Goal: Communication & Community: Connect with others

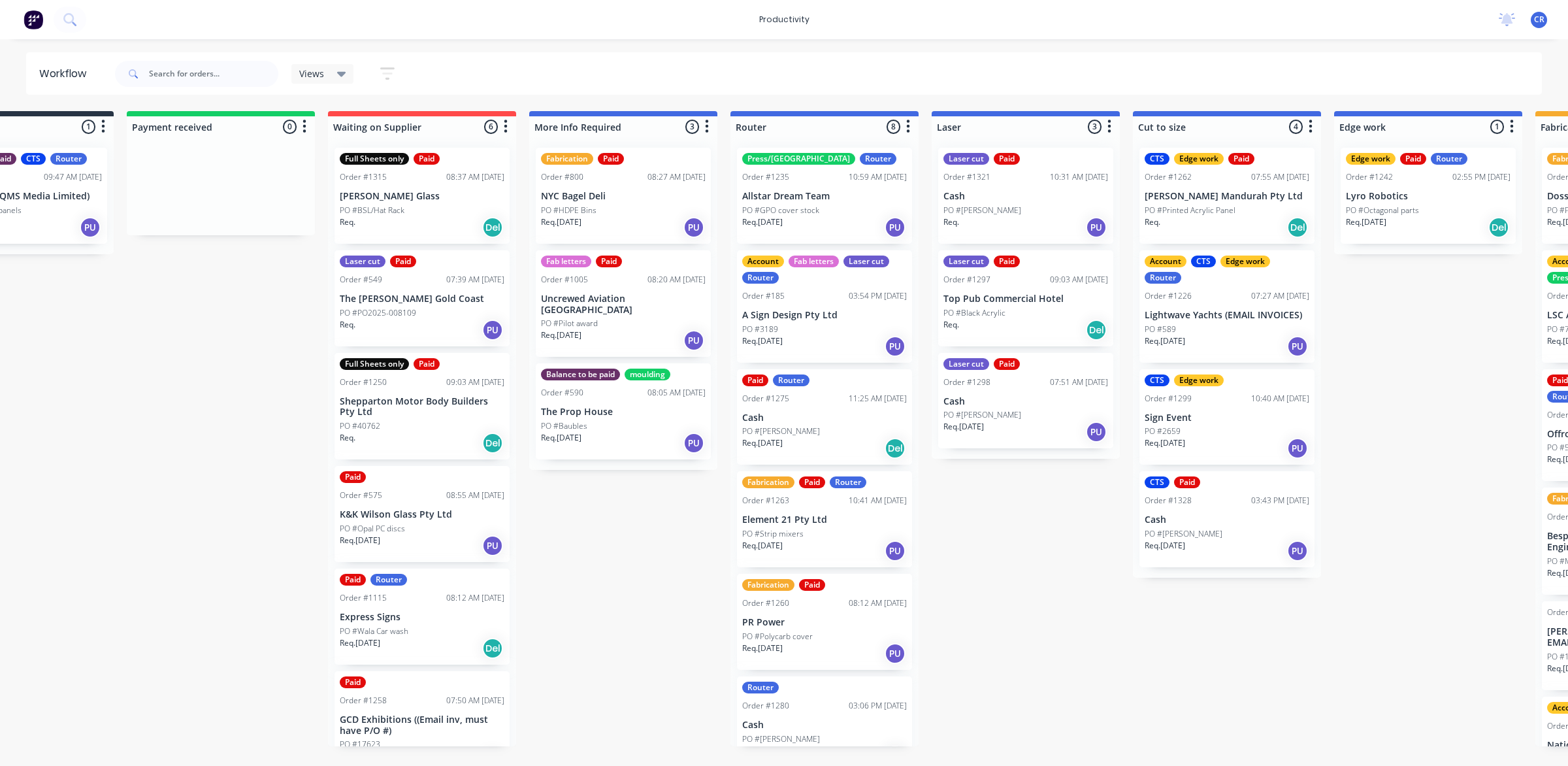
scroll to position [0, 82]
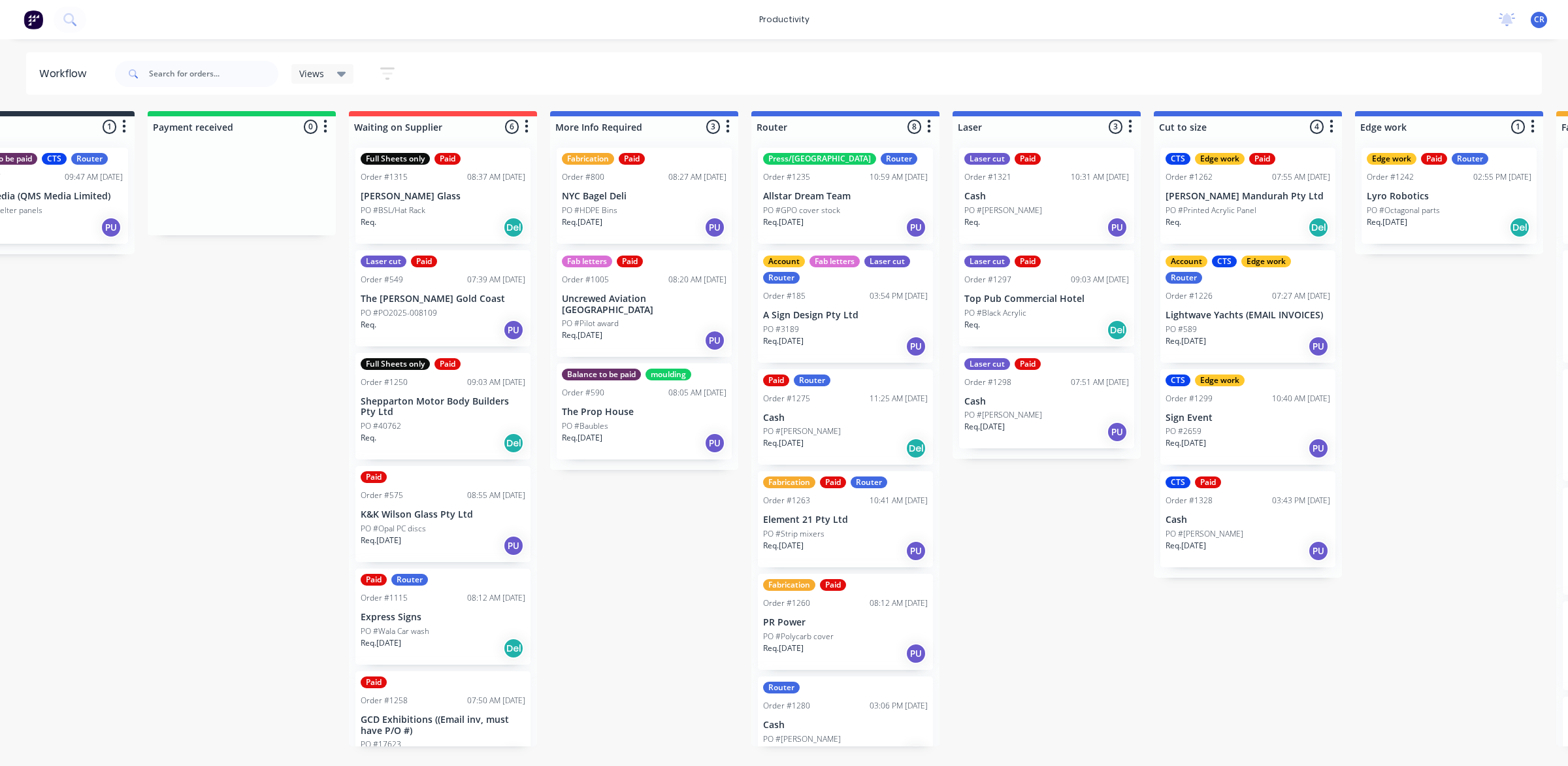
click at [801, 201] on div "Press/bend Router Order #1235 10:59 AM 21/08/25 Allstar Dream Team PO #GPO cove…" at bounding box center [845, 195] width 175 height 96
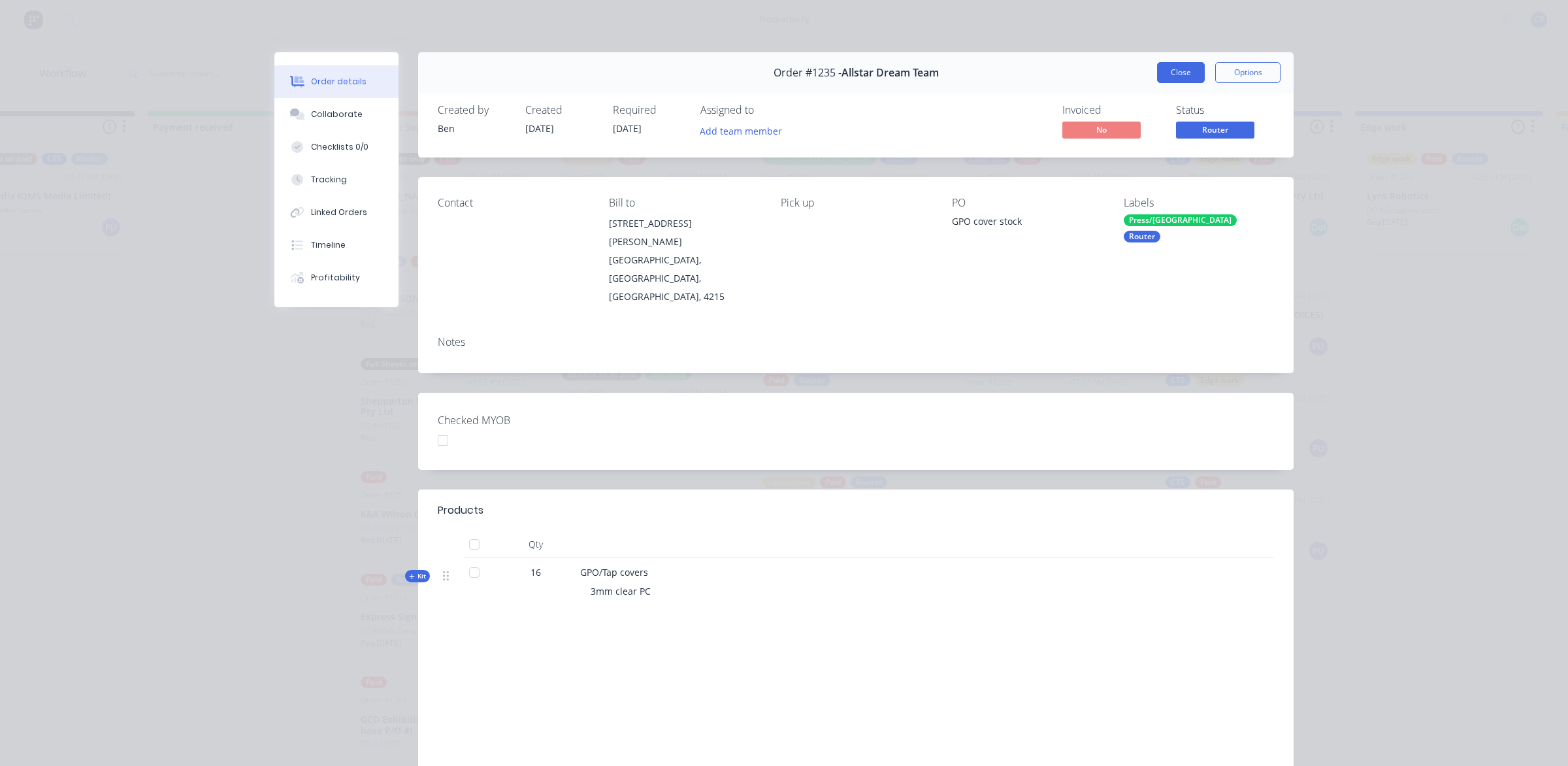
click at [1183, 69] on button "Close" at bounding box center [1180, 72] width 48 height 21
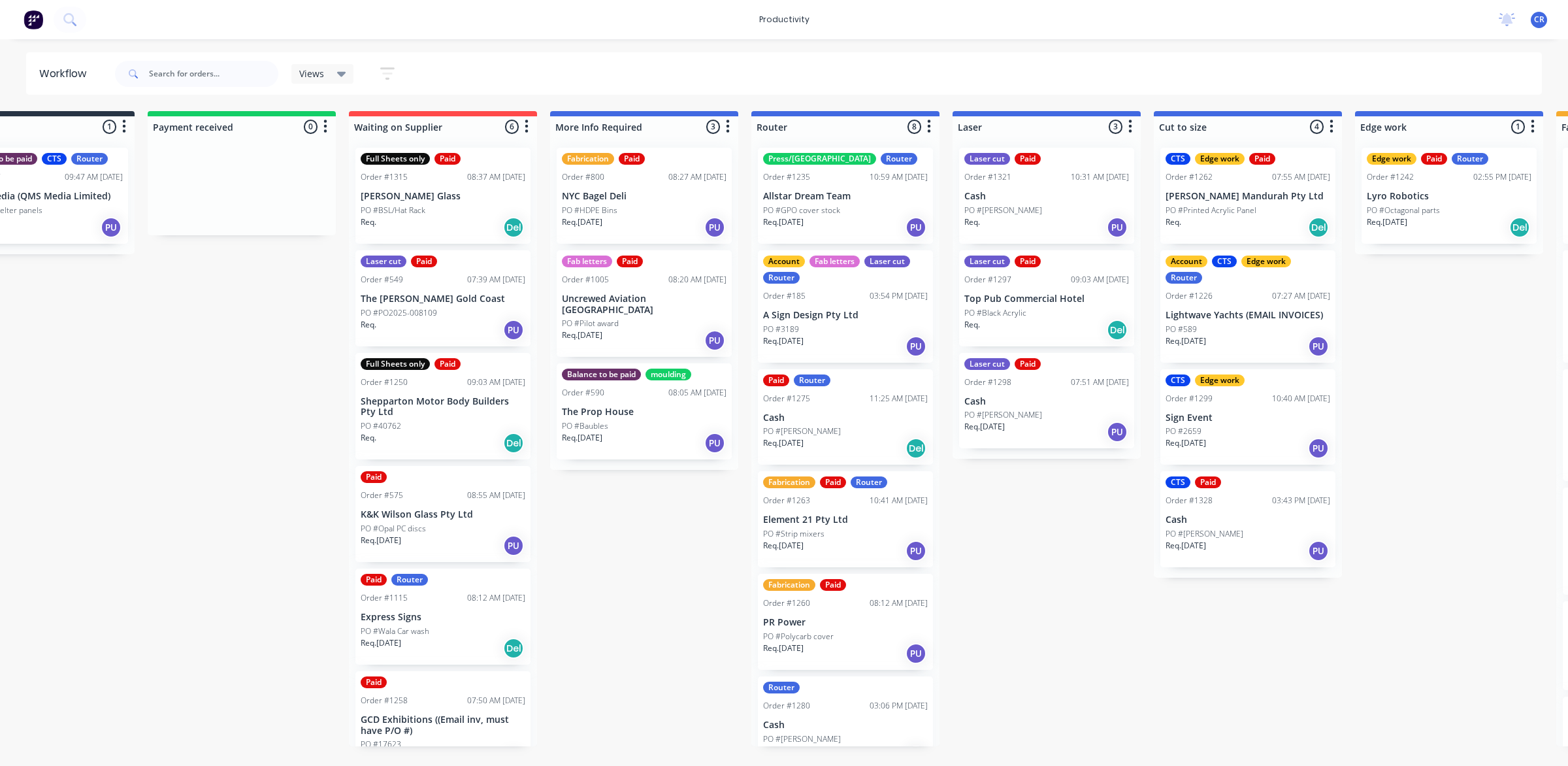
click at [797, 200] on p "Allstar Dream Team" at bounding box center [845, 196] width 164 height 11
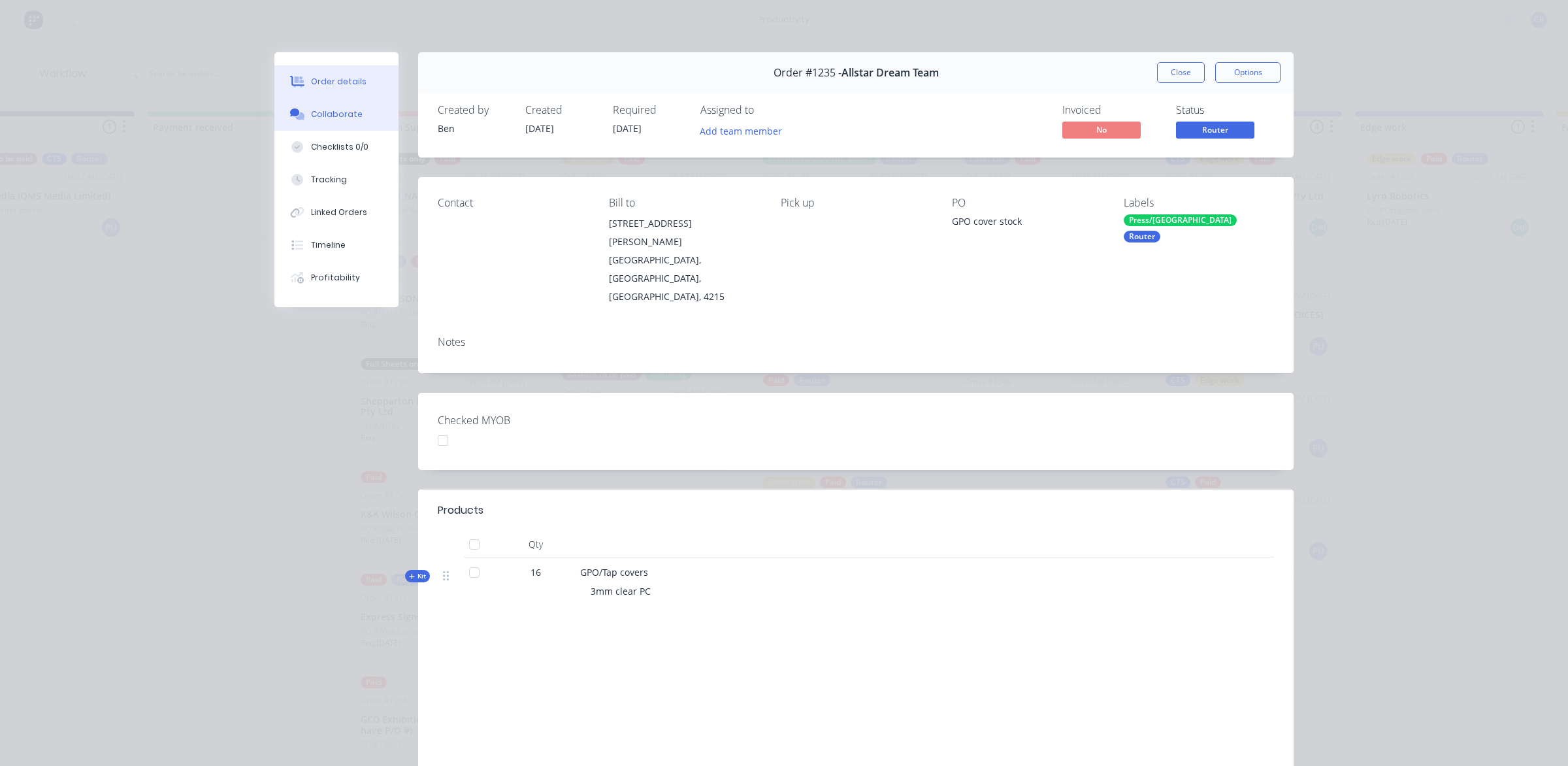
click at [345, 118] on div "Collaborate" at bounding box center [336, 115] width 52 height 12
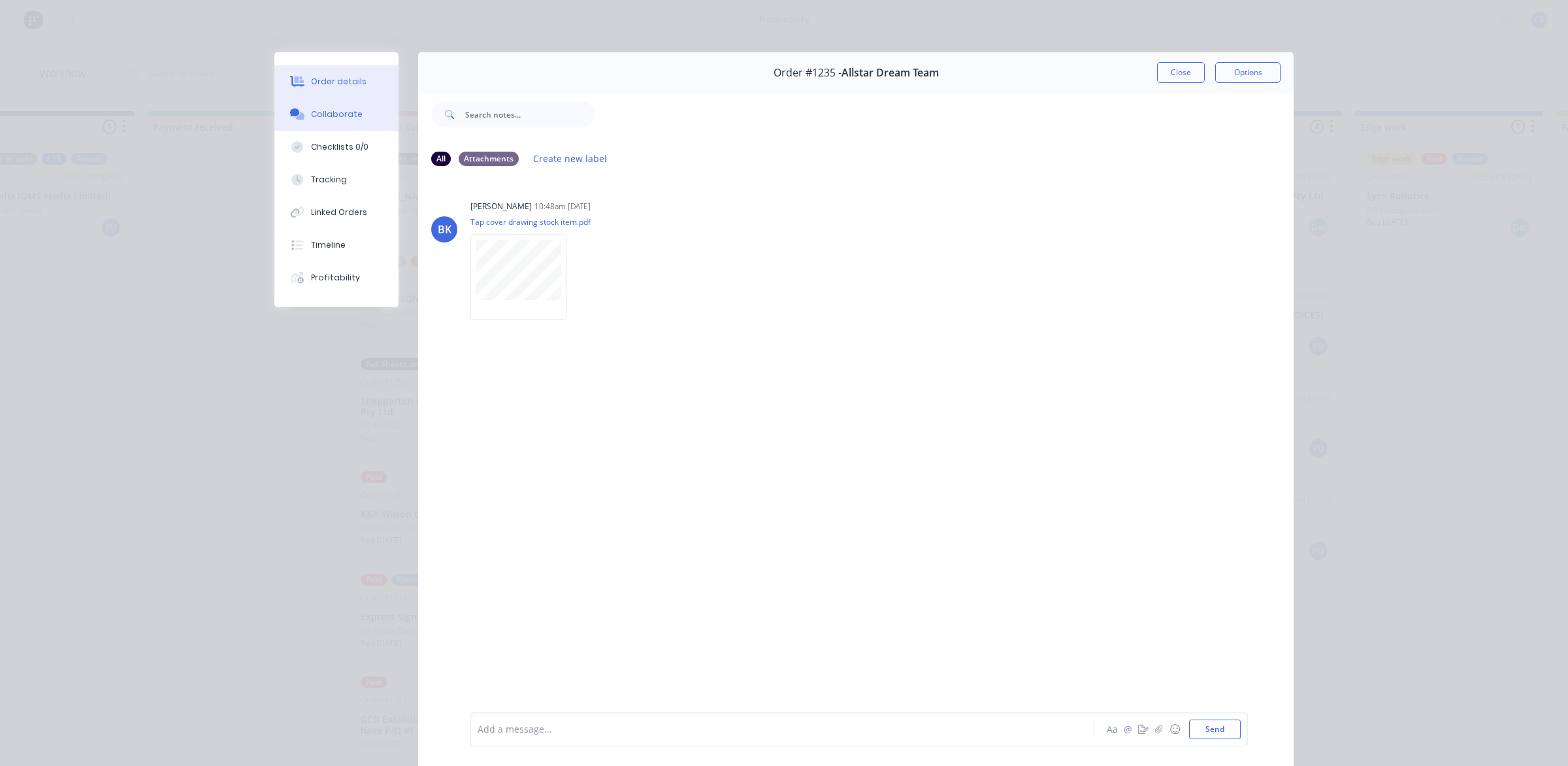
click at [345, 84] on div "Order details" at bounding box center [338, 82] width 55 height 12
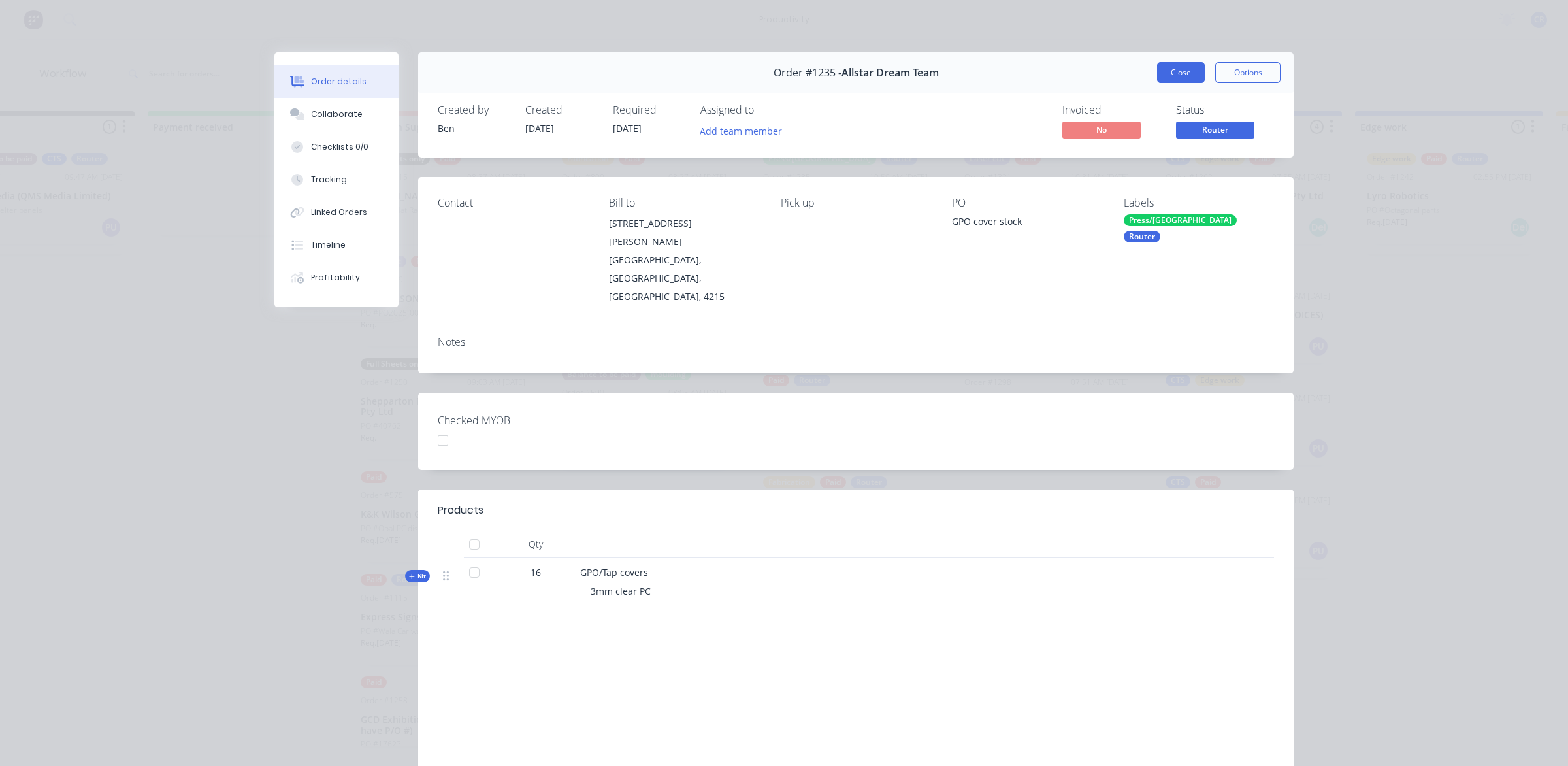
click at [1171, 67] on button "Close" at bounding box center [1180, 72] width 48 height 21
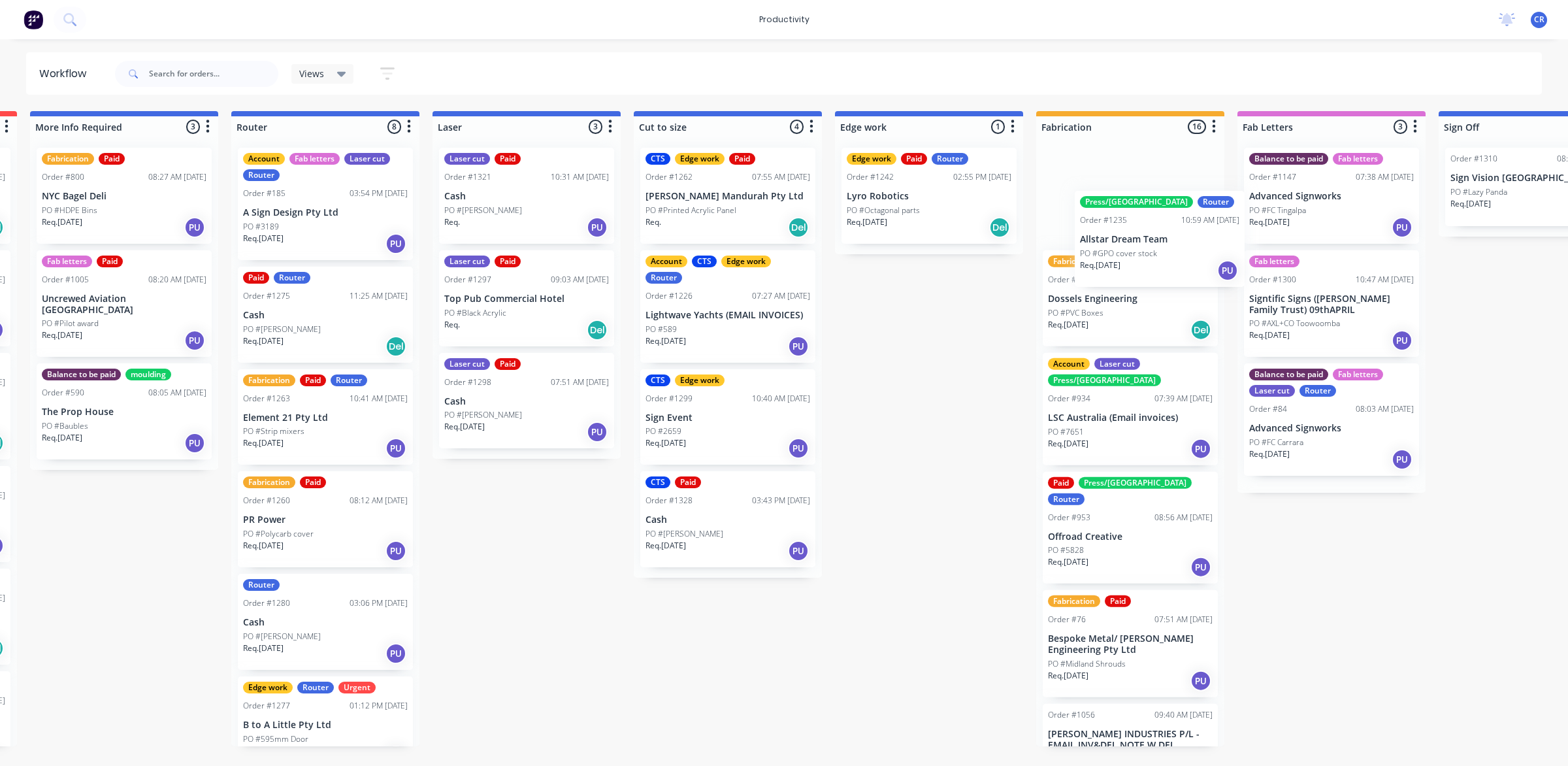
scroll to position [0, 604]
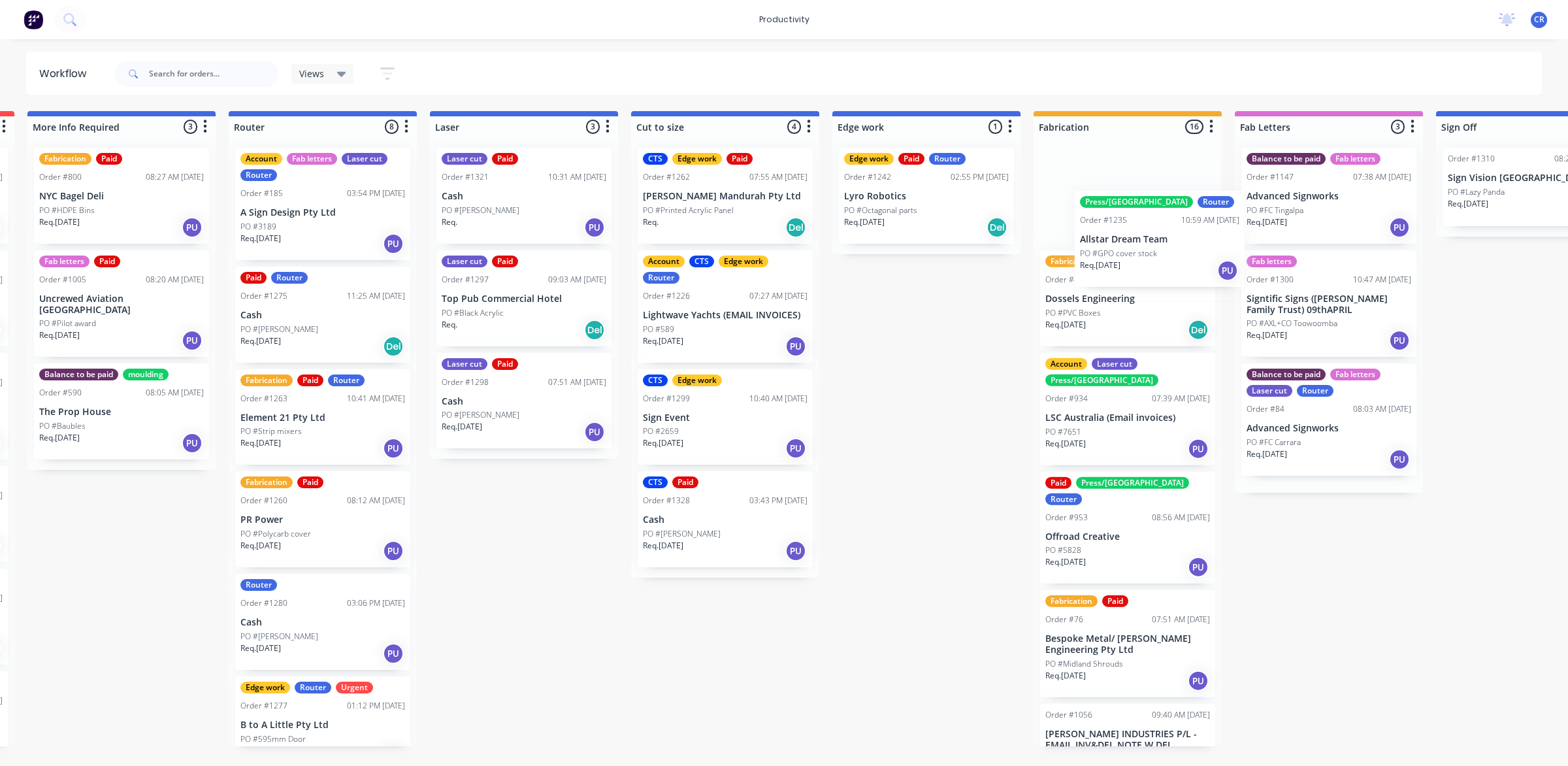
drag, startPoint x: 809, startPoint y: 201, endPoint x: 1117, endPoint y: 227, distance: 309.1
click at [1117, 227] on div "Submitted 1 Sort By Created date Required date Order number Customer name Most …" at bounding box center [949, 428] width 3126 height 636
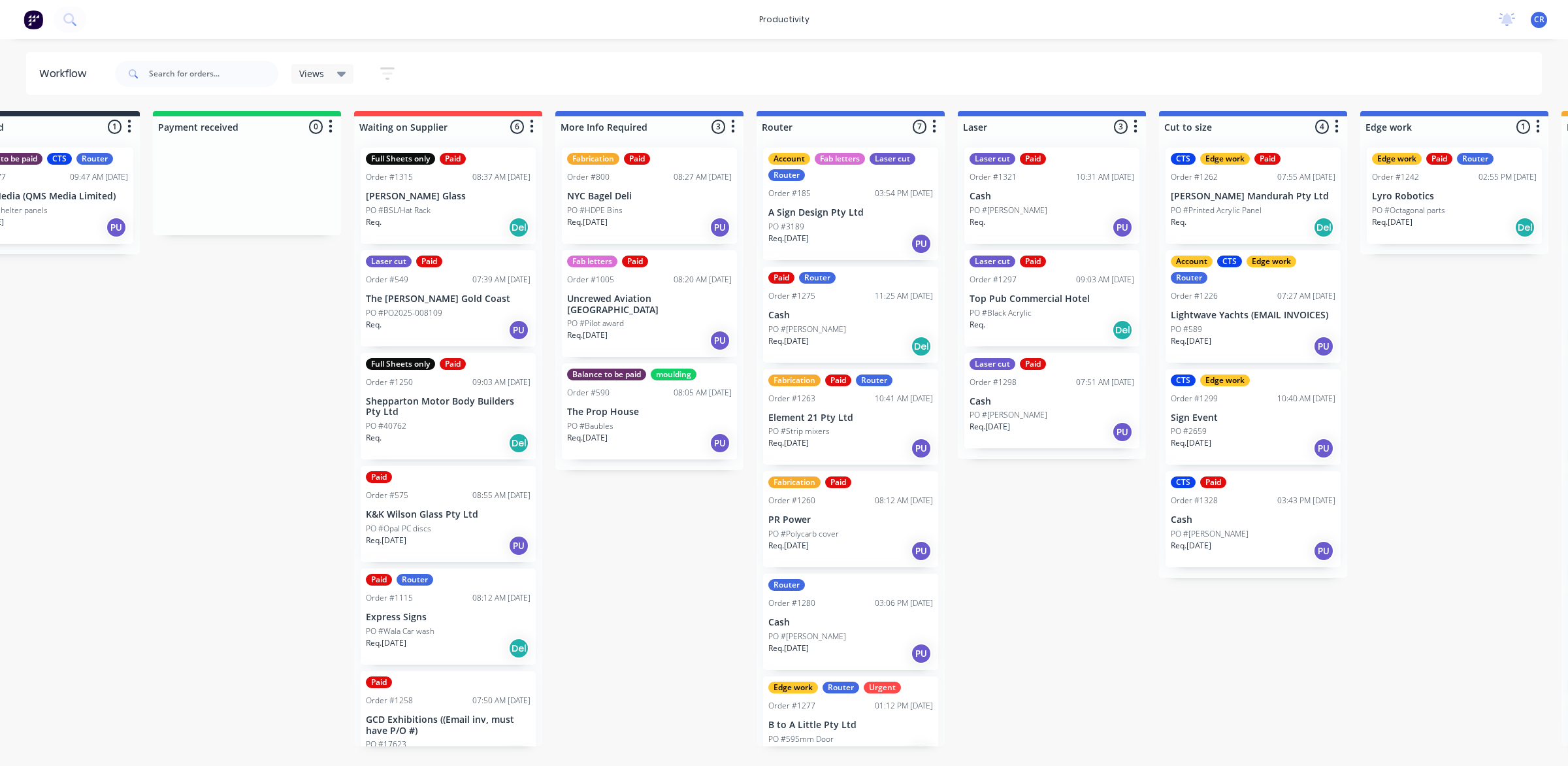
scroll to position [0, 0]
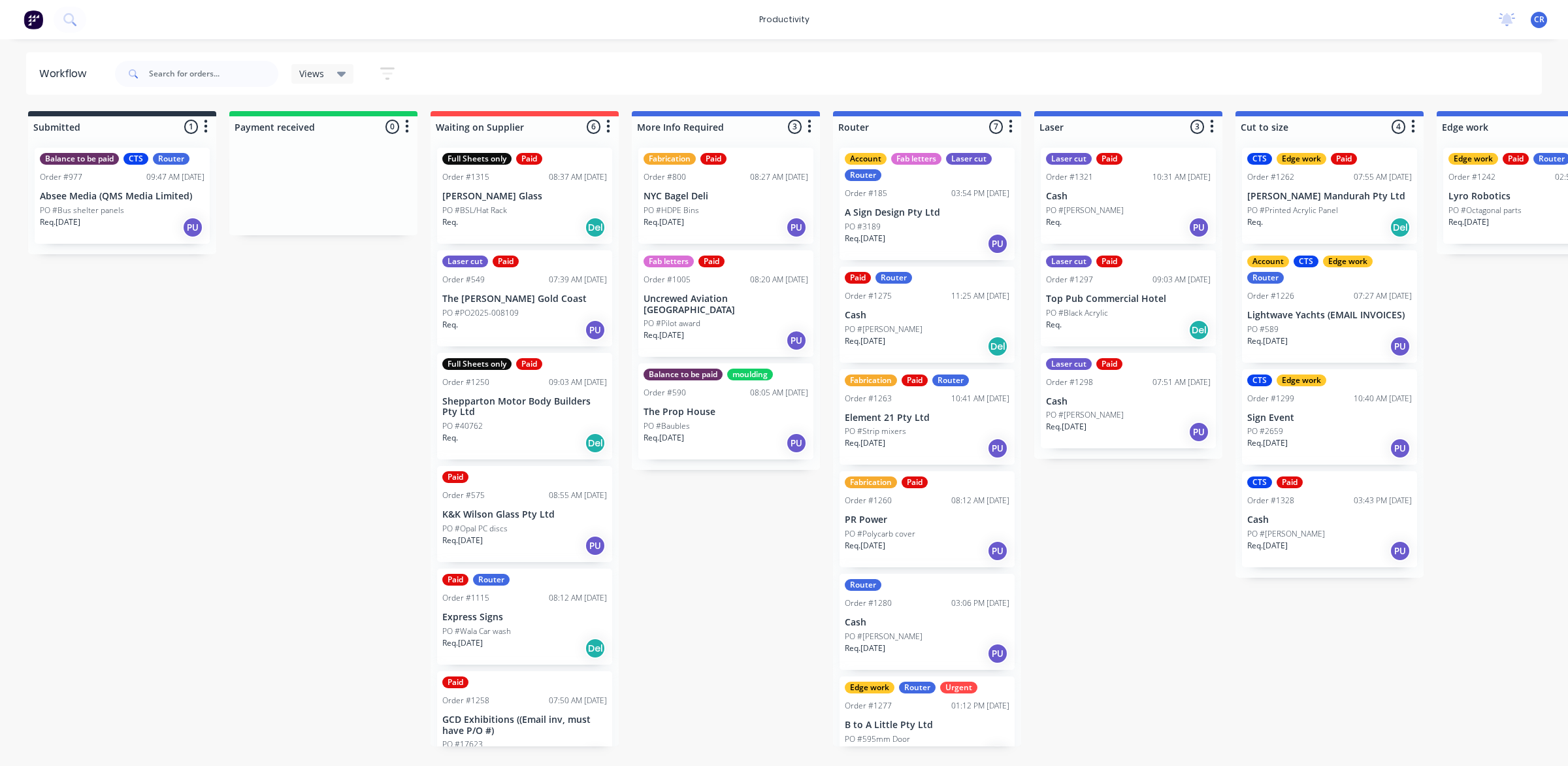
click at [942, 310] on p "Cash" at bounding box center [926, 315] width 164 height 11
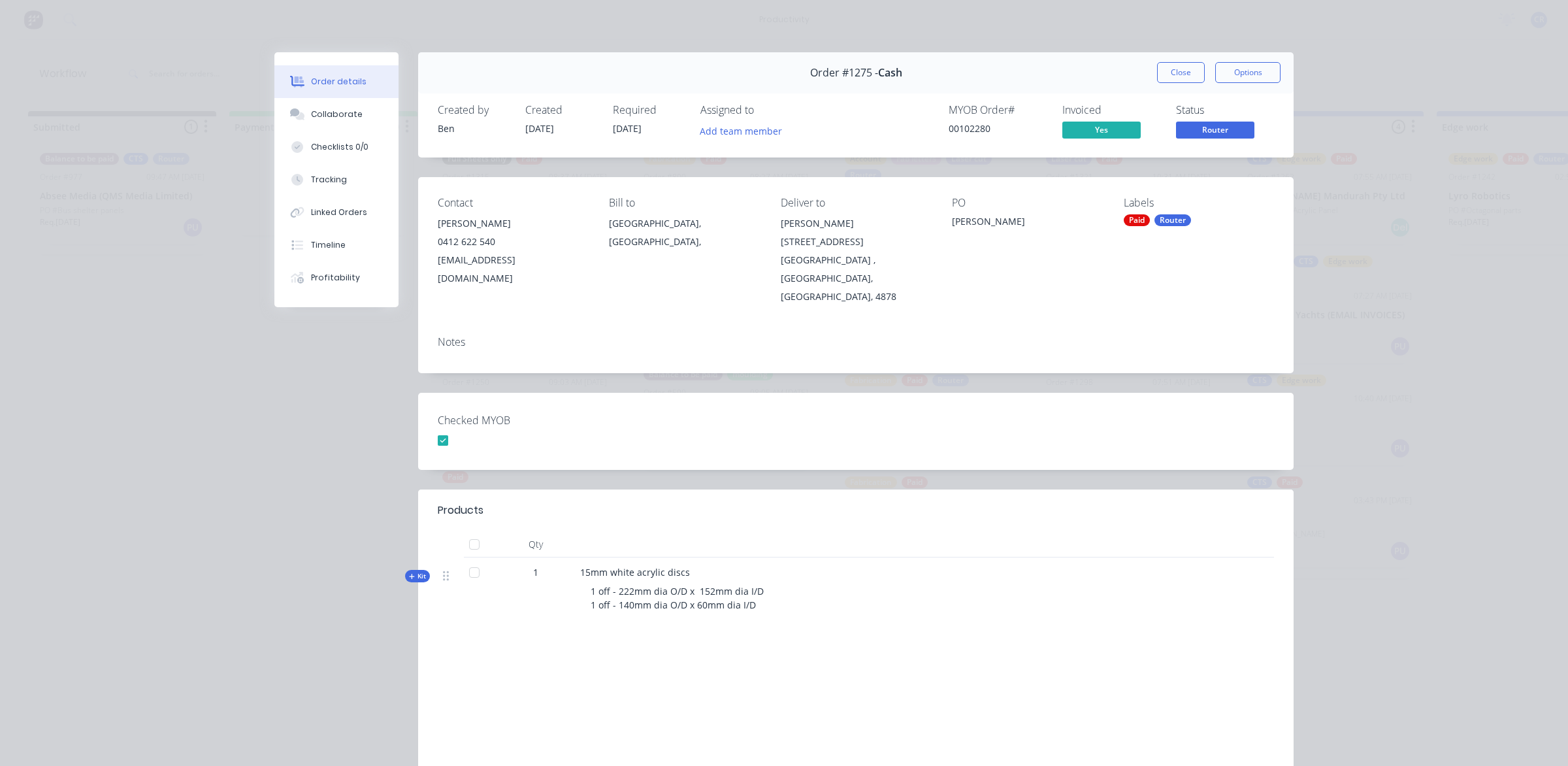
click at [1160, 69] on button "Close" at bounding box center [1180, 72] width 48 height 21
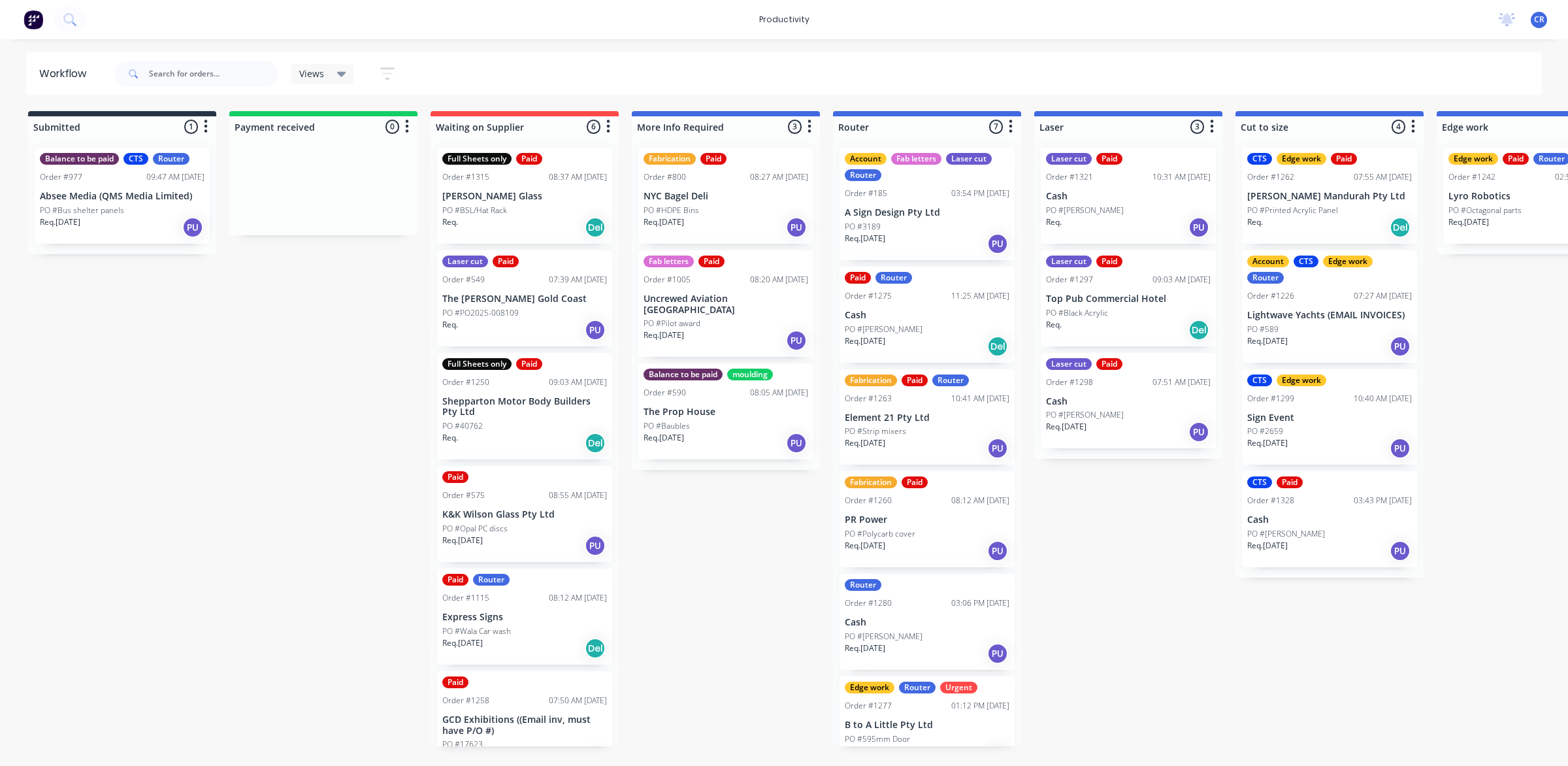
click at [967, 315] on p "Cash" at bounding box center [926, 315] width 164 height 11
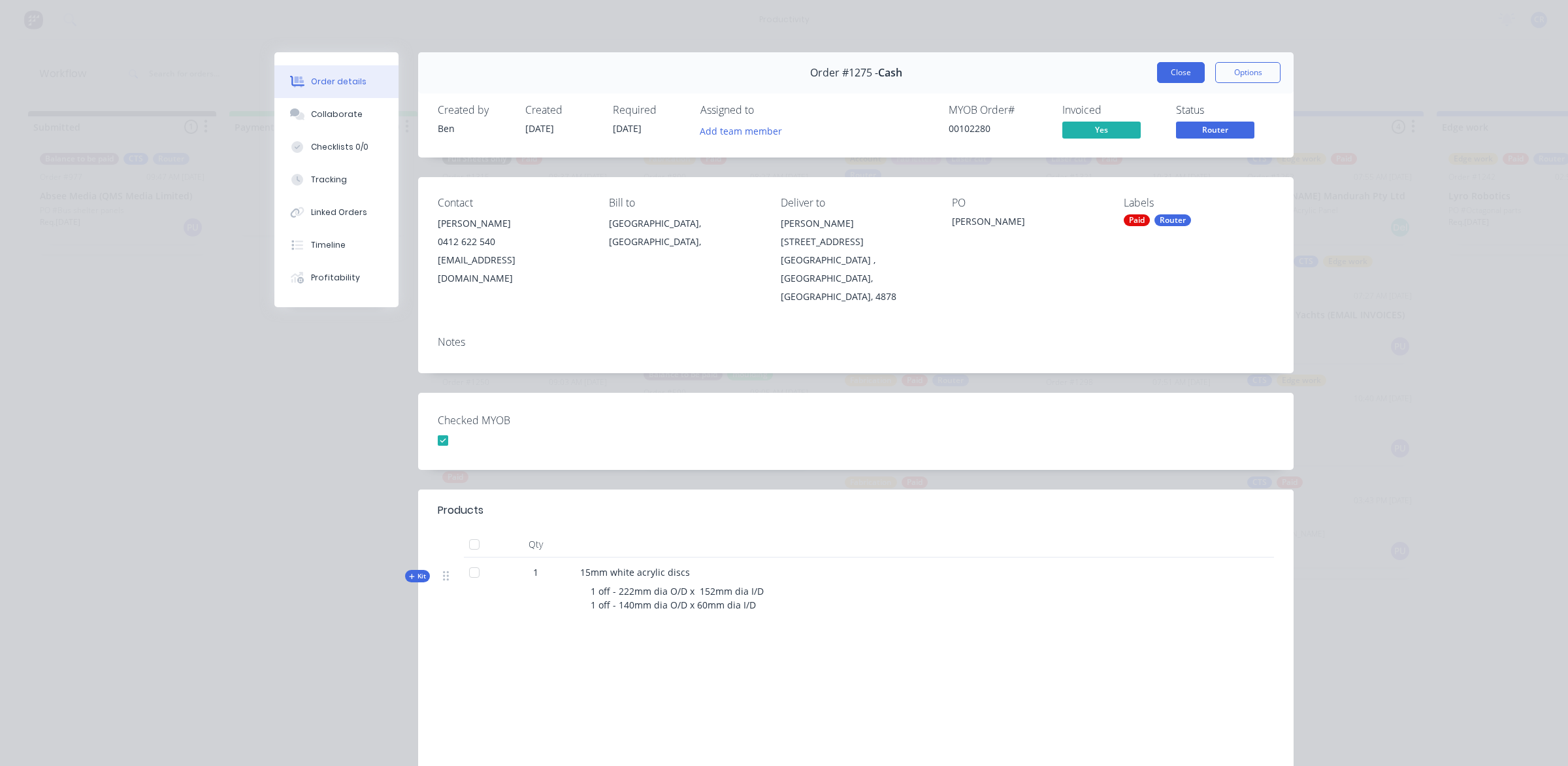
click at [1180, 74] on button "Close" at bounding box center [1180, 72] width 48 height 21
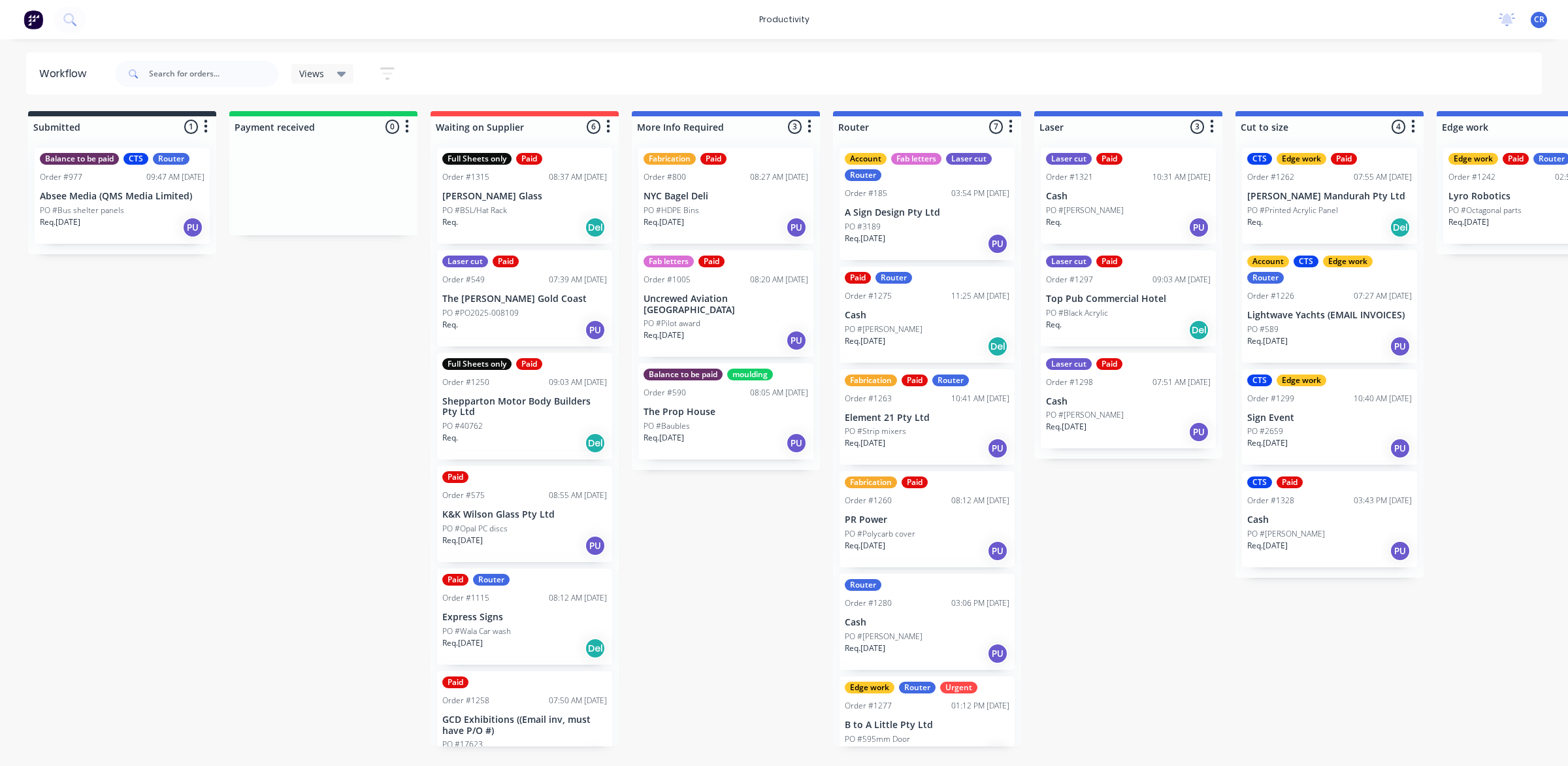
click at [928, 423] on div "Fabrication Paid Router Order #1263 10:41 AM 28/08/25 Element 21 Pty Ltd PO #St…" at bounding box center [927, 417] width 175 height 96
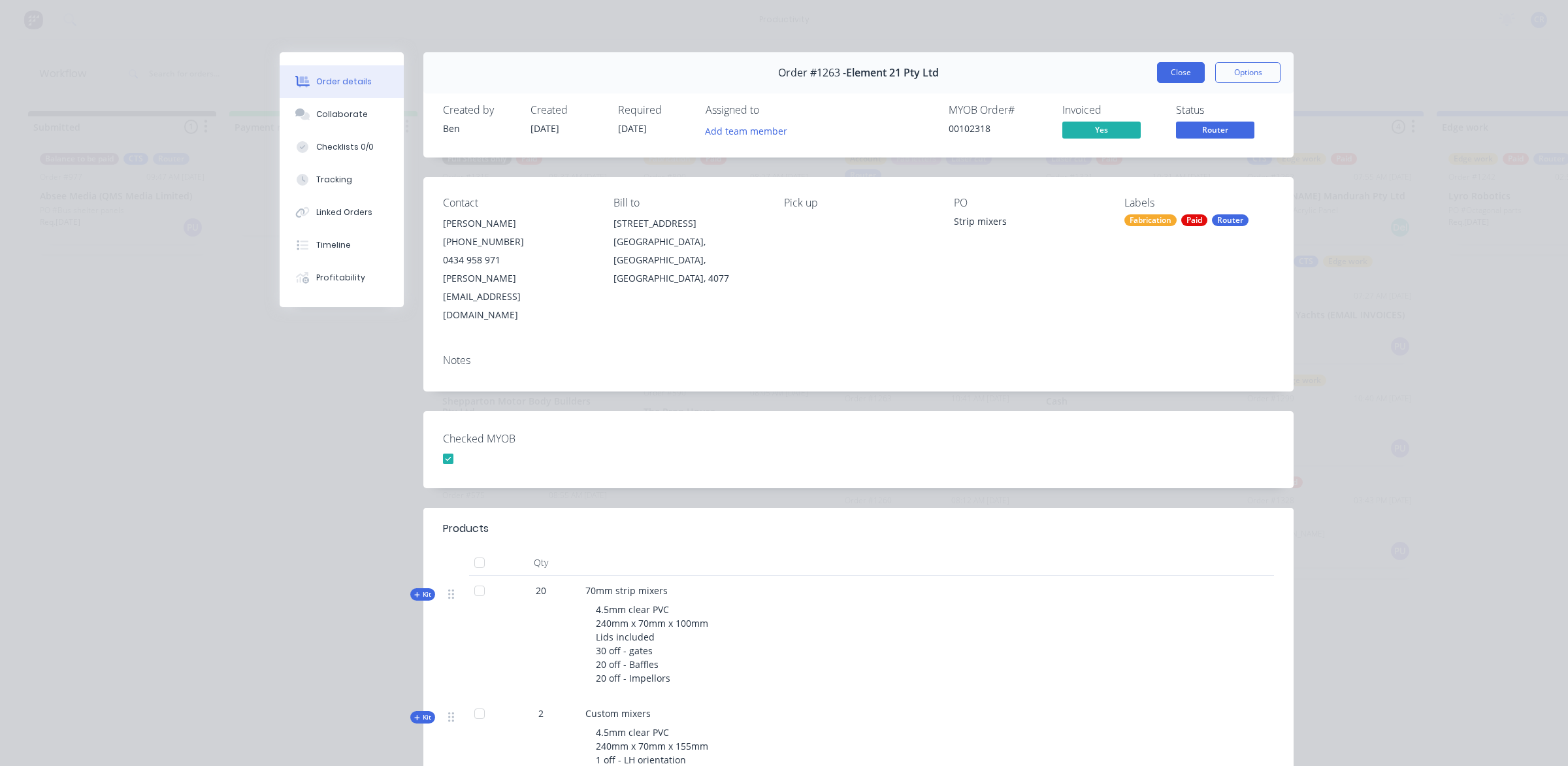
click at [1167, 64] on button "Close" at bounding box center [1180, 72] width 48 height 21
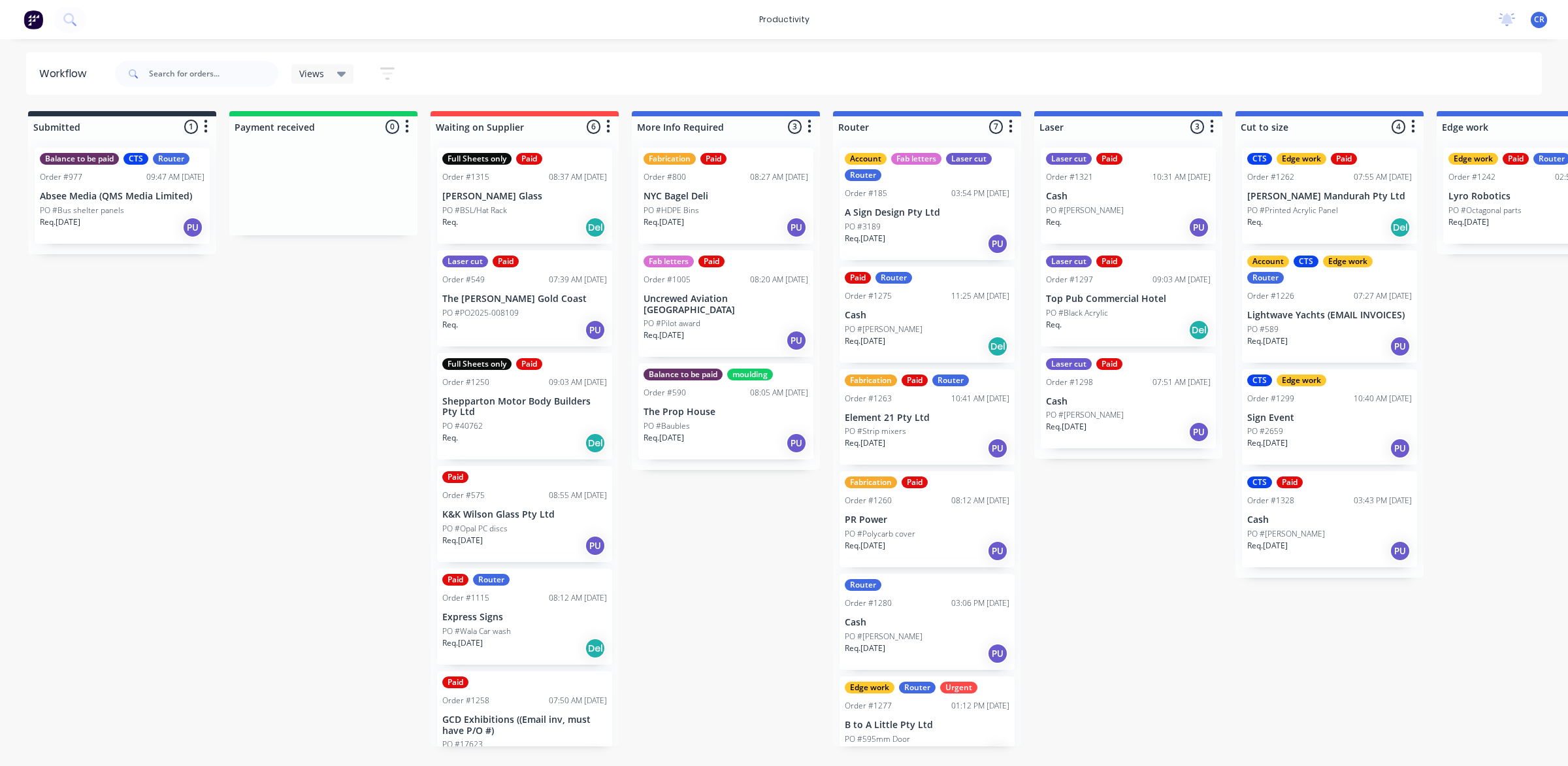
click at [913, 613] on div "Router Order #1280 03:06 PM 25/08/25 Cash PO #Wayde Req. 25/08/25 PU" at bounding box center [927, 621] width 175 height 96
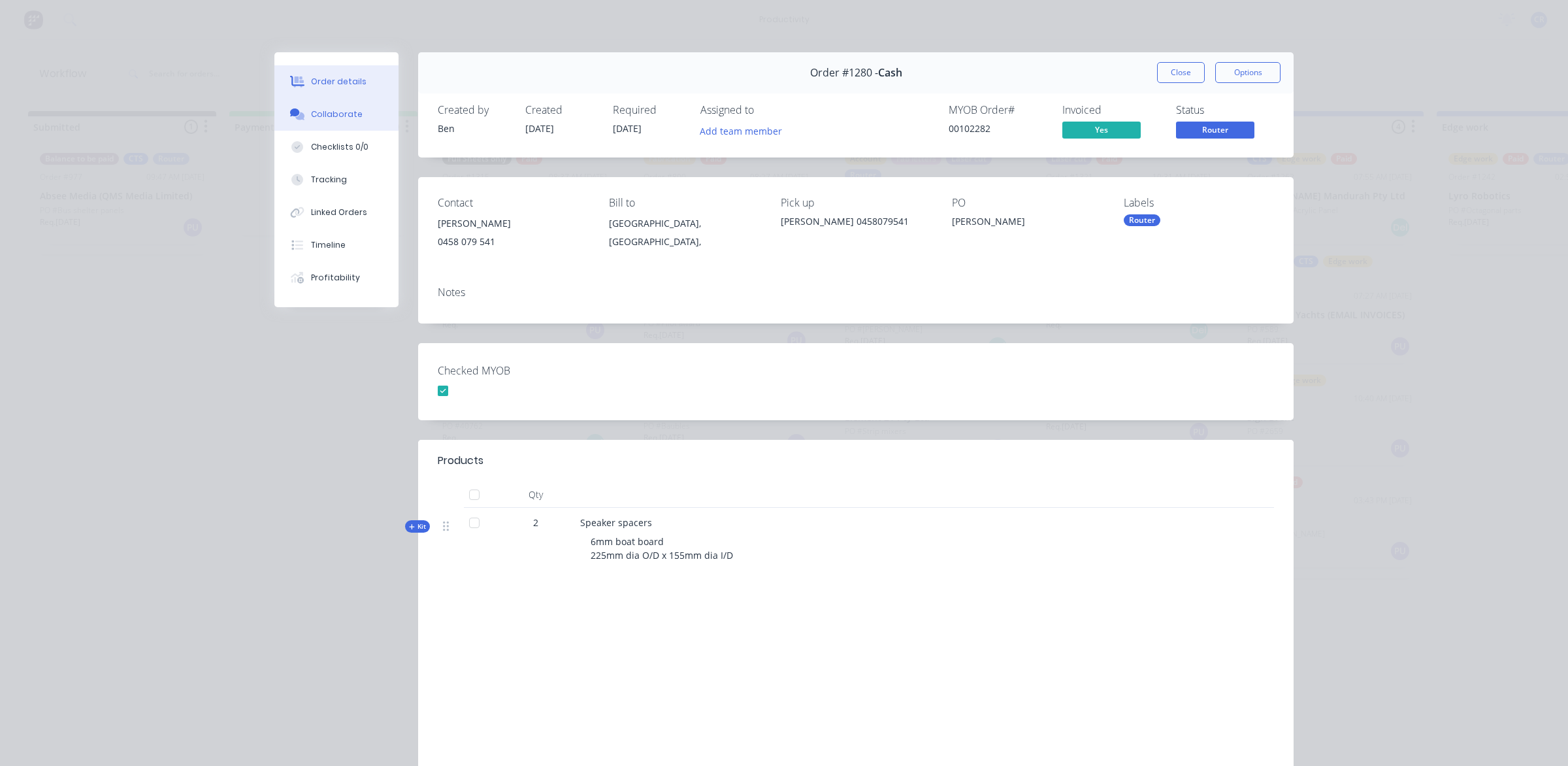
click at [347, 122] on button "Collaborate" at bounding box center [336, 114] width 124 height 33
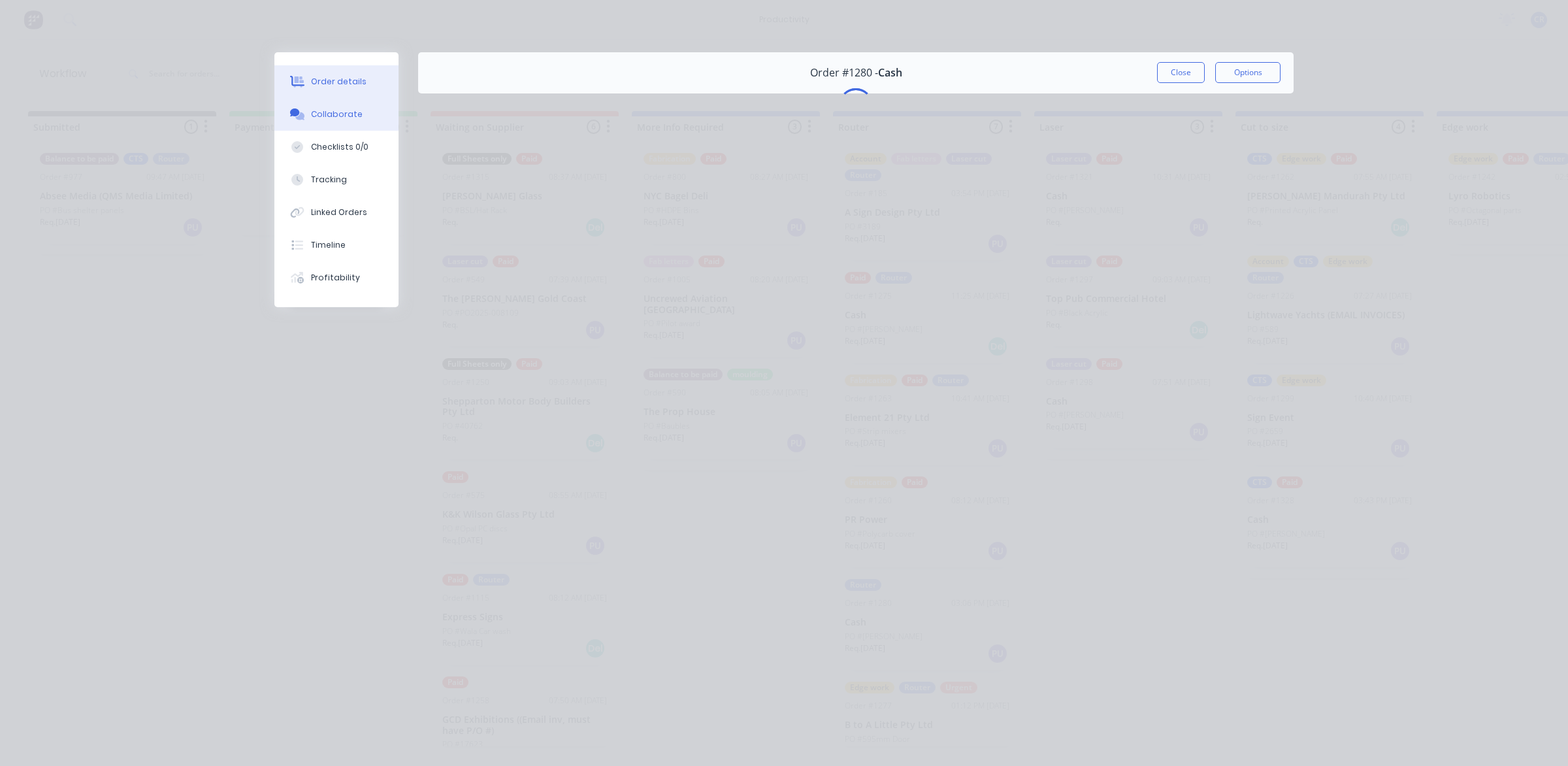
click at [358, 83] on div "Order details" at bounding box center [338, 82] width 55 height 12
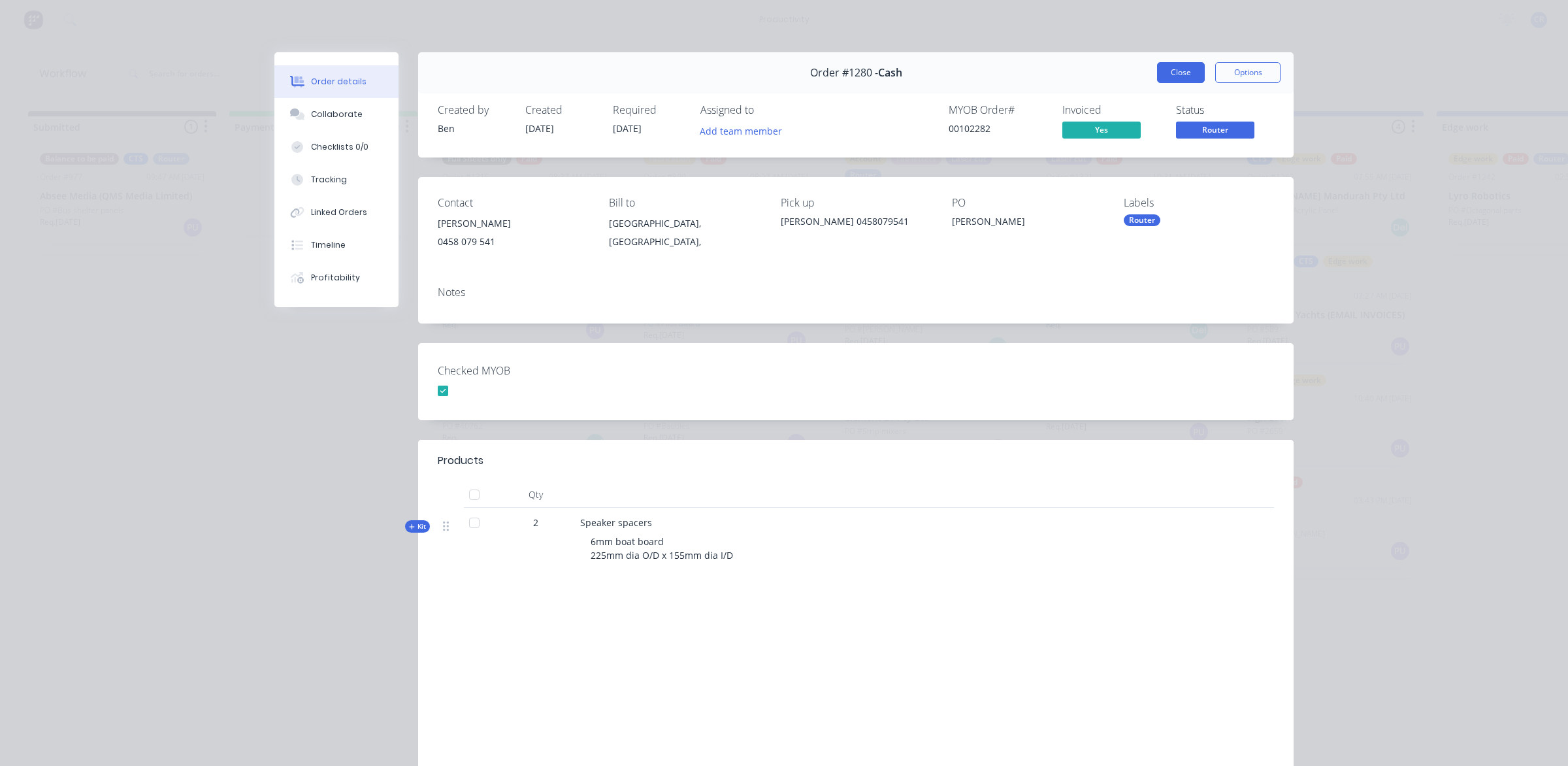
click at [1180, 69] on button "Close" at bounding box center [1180, 72] width 48 height 21
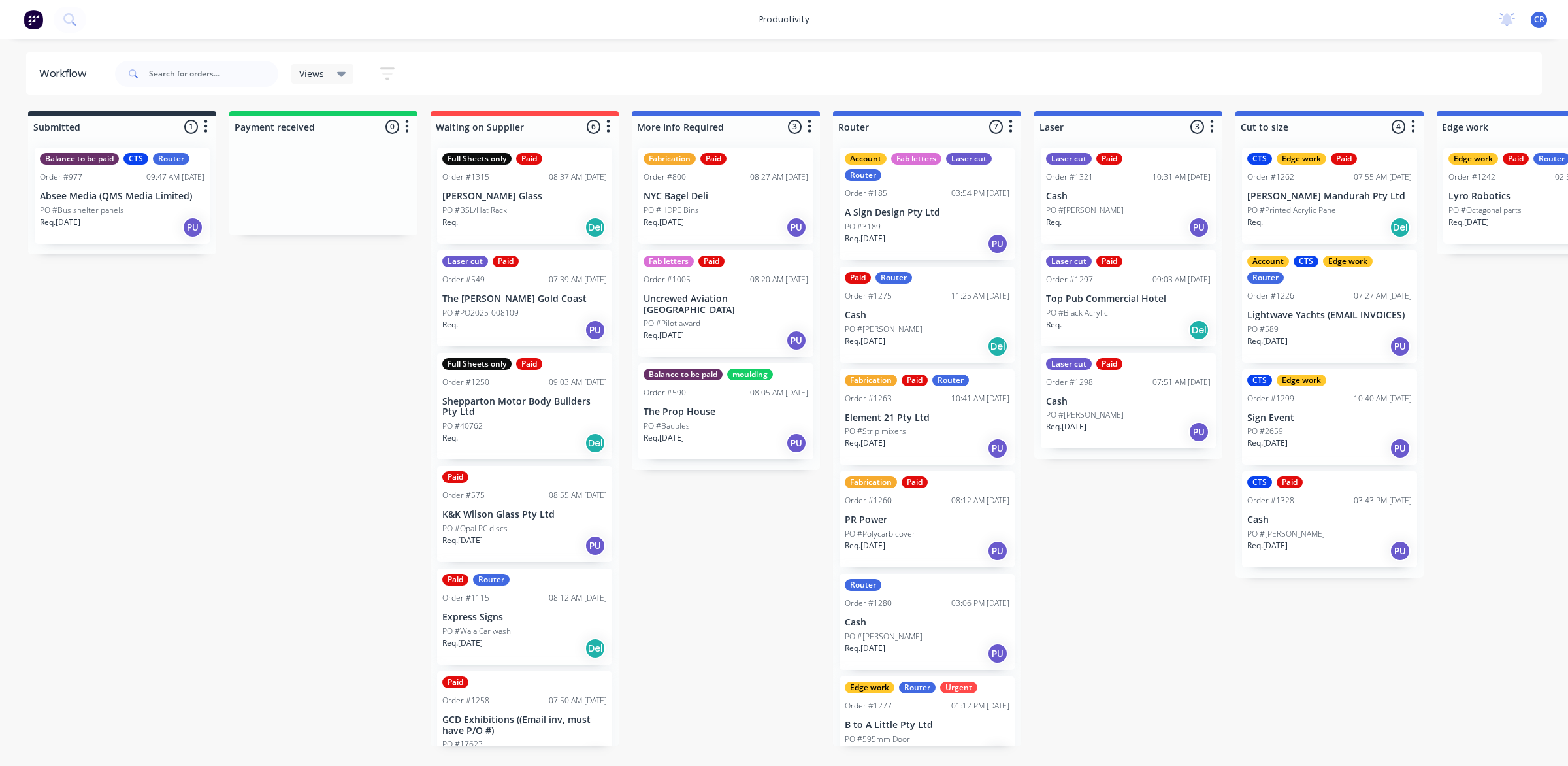
click at [953, 512] on div "Fabrication Paid Order #1260 08:12 AM 25/08/25 PR Power PO #Polycarb cover Req.…" at bounding box center [927, 519] width 175 height 96
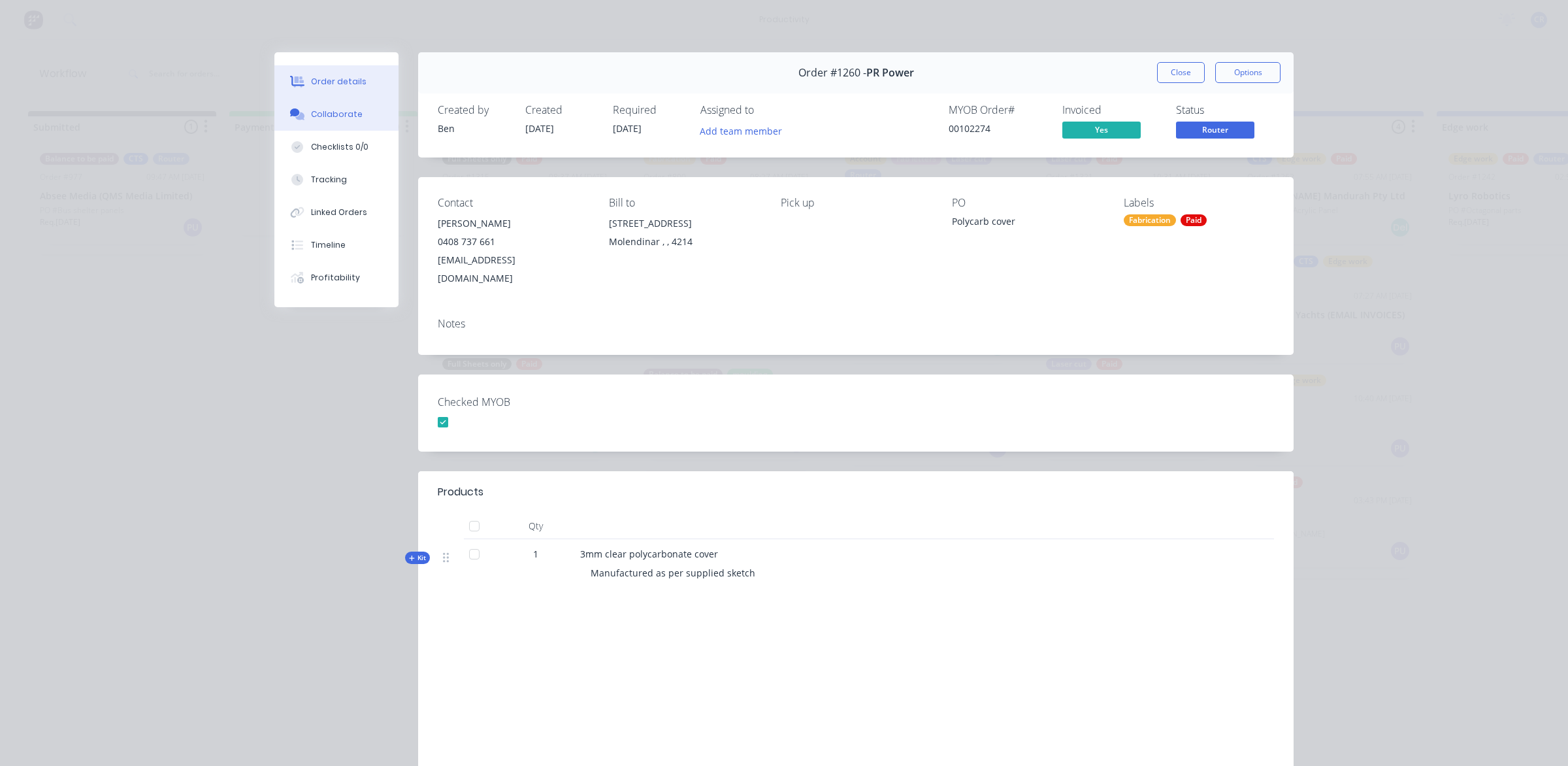
click at [317, 115] on div "Collaborate" at bounding box center [336, 115] width 52 height 12
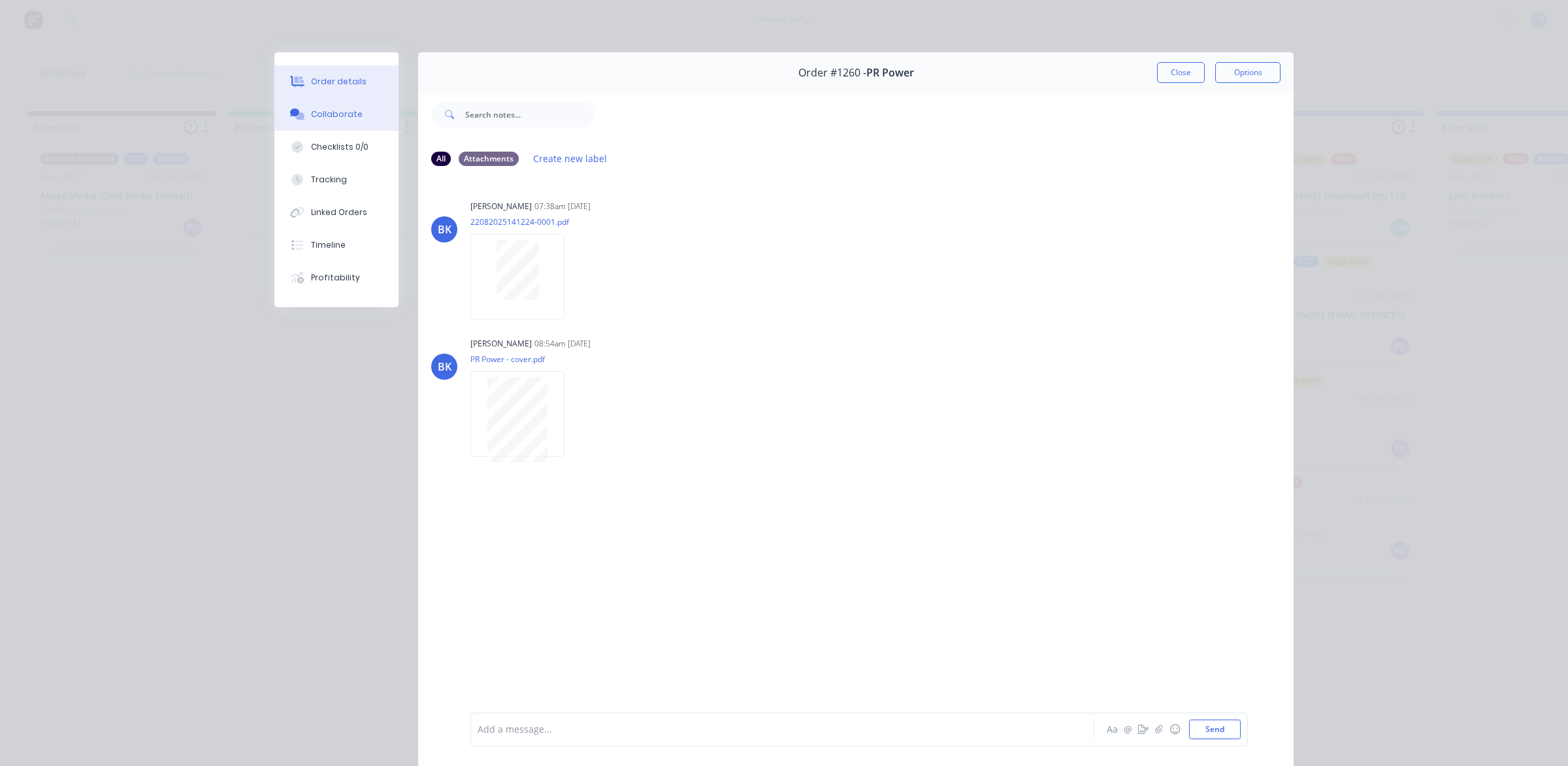
click at [371, 85] on button "Order details" at bounding box center [336, 82] width 124 height 33
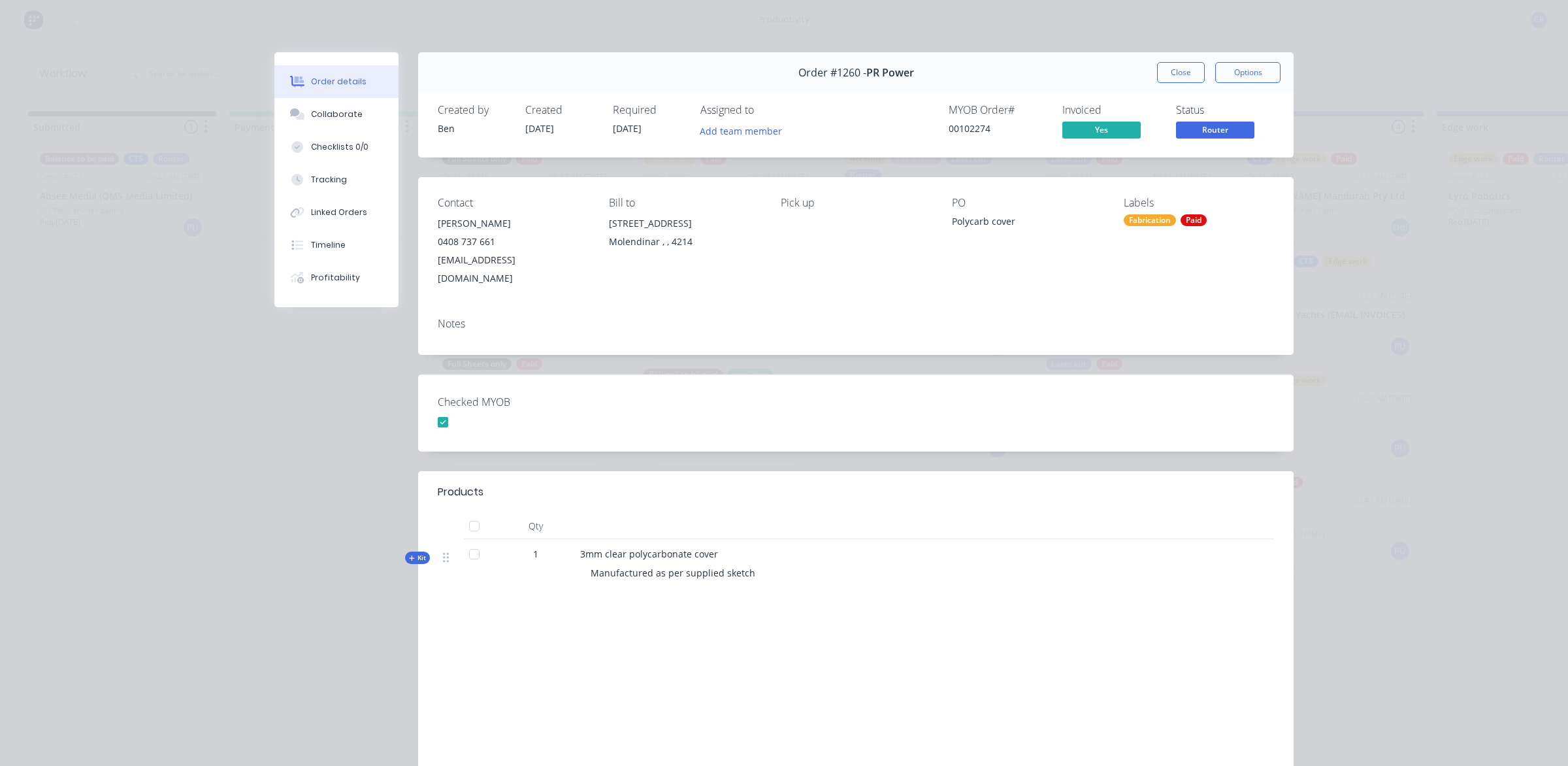
click at [1157, 69] on button "Close" at bounding box center [1180, 72] width 48 height 21
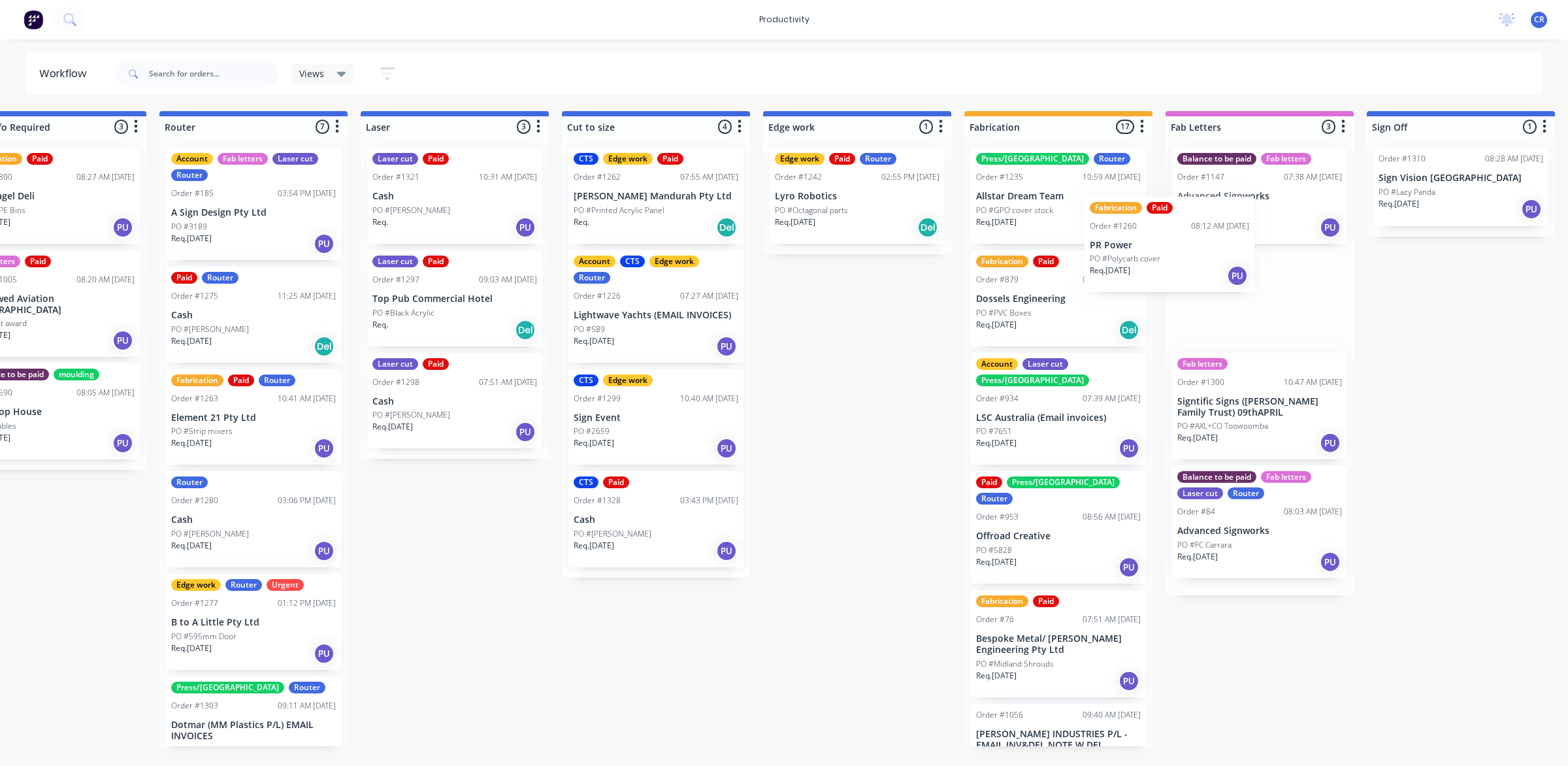
scroll to position [0, 682]
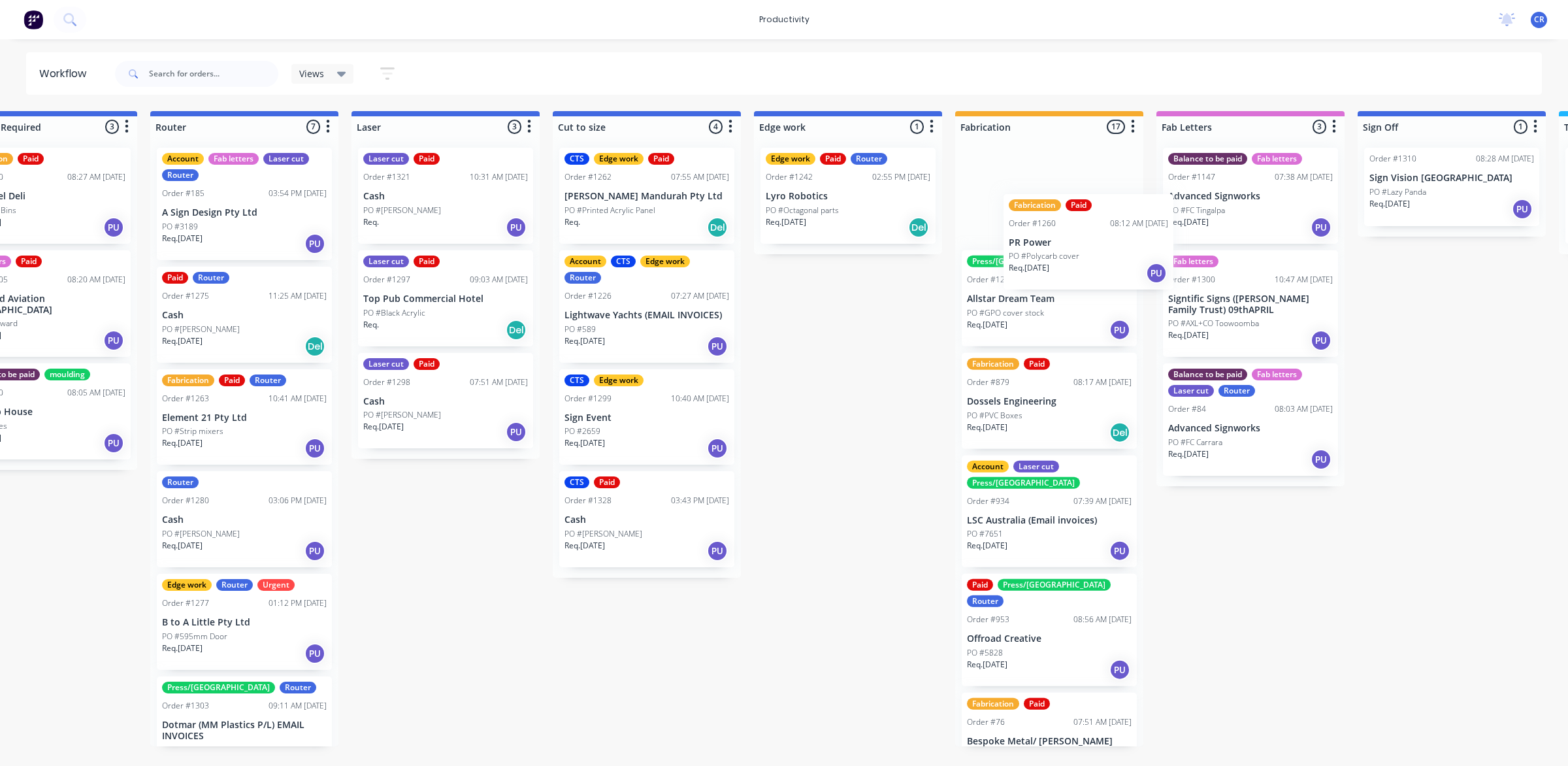
drag, startPoint x: 905, startPoint y: 528, endPoint x: 1075, endPoint y: 244, distance: 331.0
click at [1075, 244] on div "Submitted 1 Sort By Created date Required date Order number Customer name Most …" at bounding box center [870, 428] width 3126 height 636
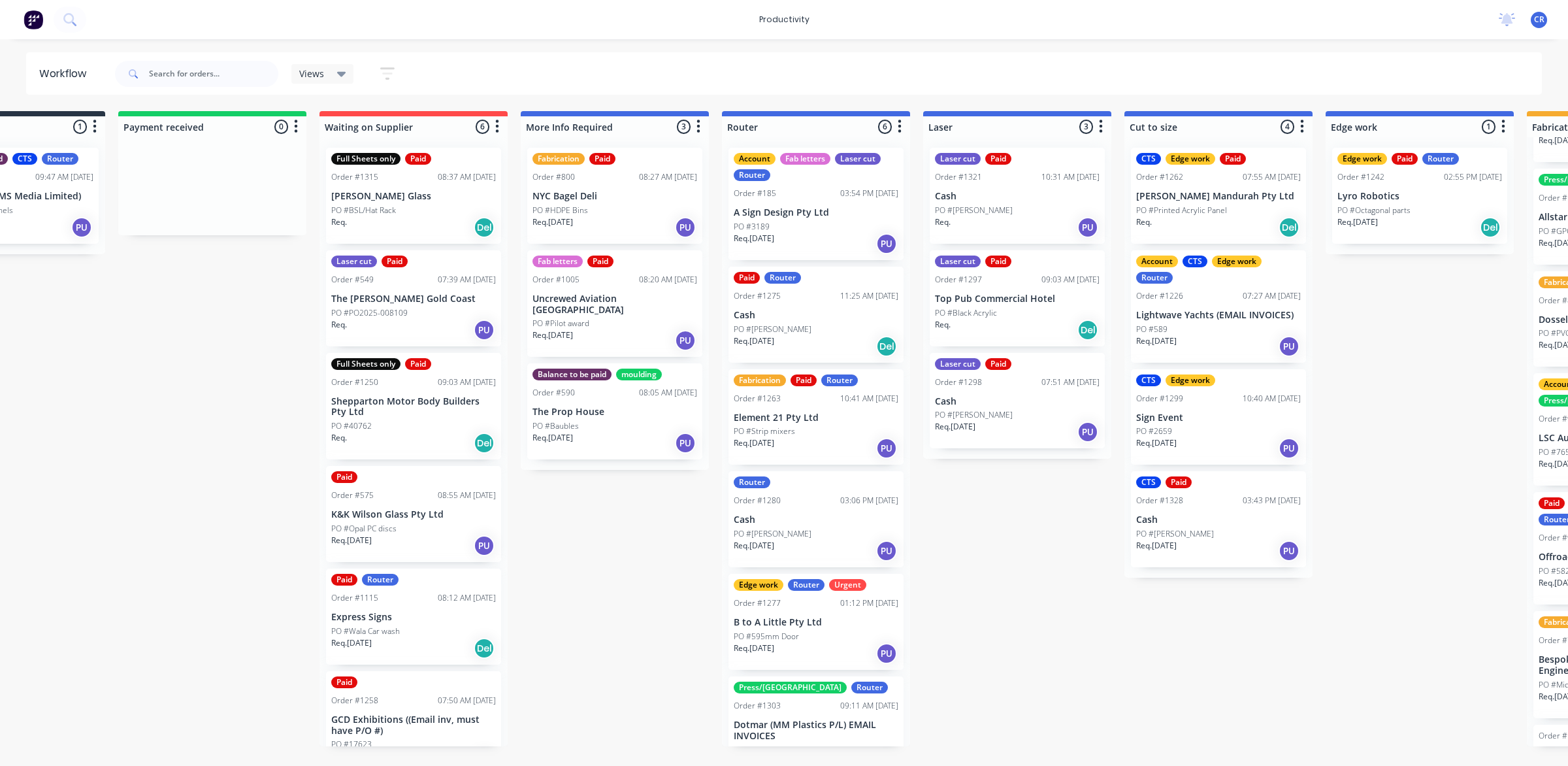
scroll to position [34, 0]
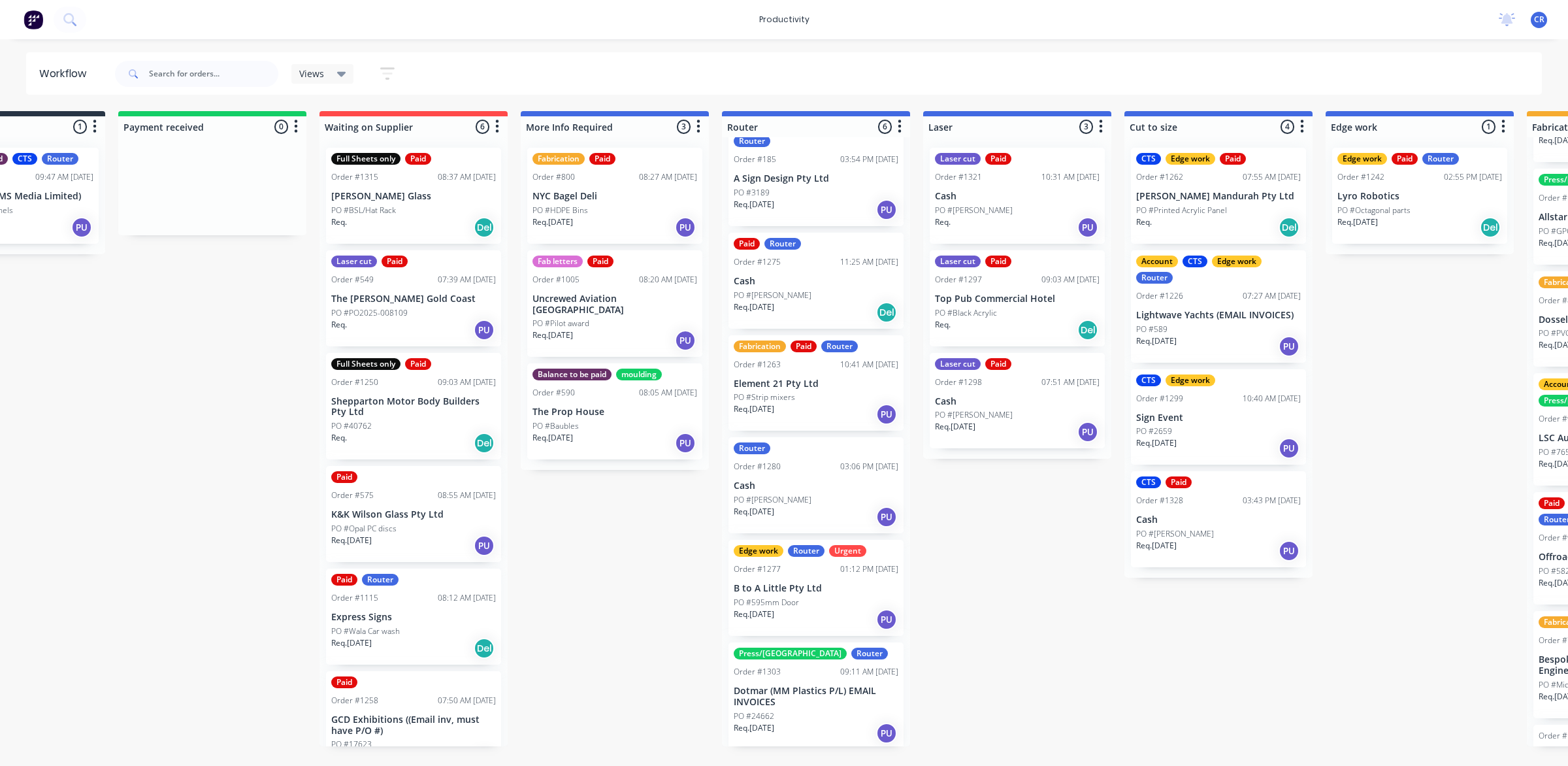
click at [998, 185] on div "Laser cut Paid Order #1321 10:31 AM 28/08/25 Cash PO #Ray Mahoney Req. PU" at bounding box center [1017, 195] width 175 height 96
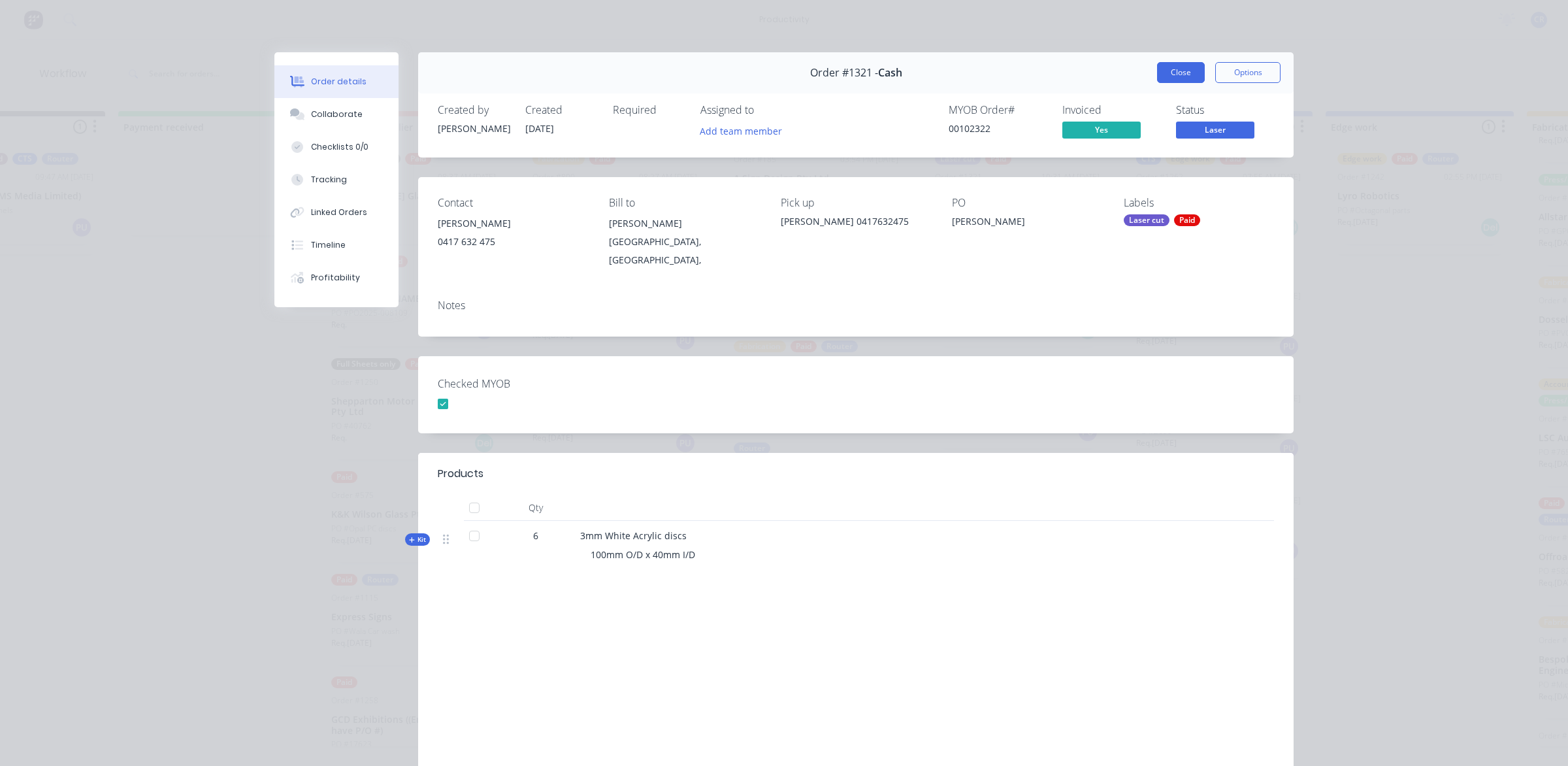
click at [1161, 76] on button "Close" at bounding box center [1180, 72] width 48 height 21
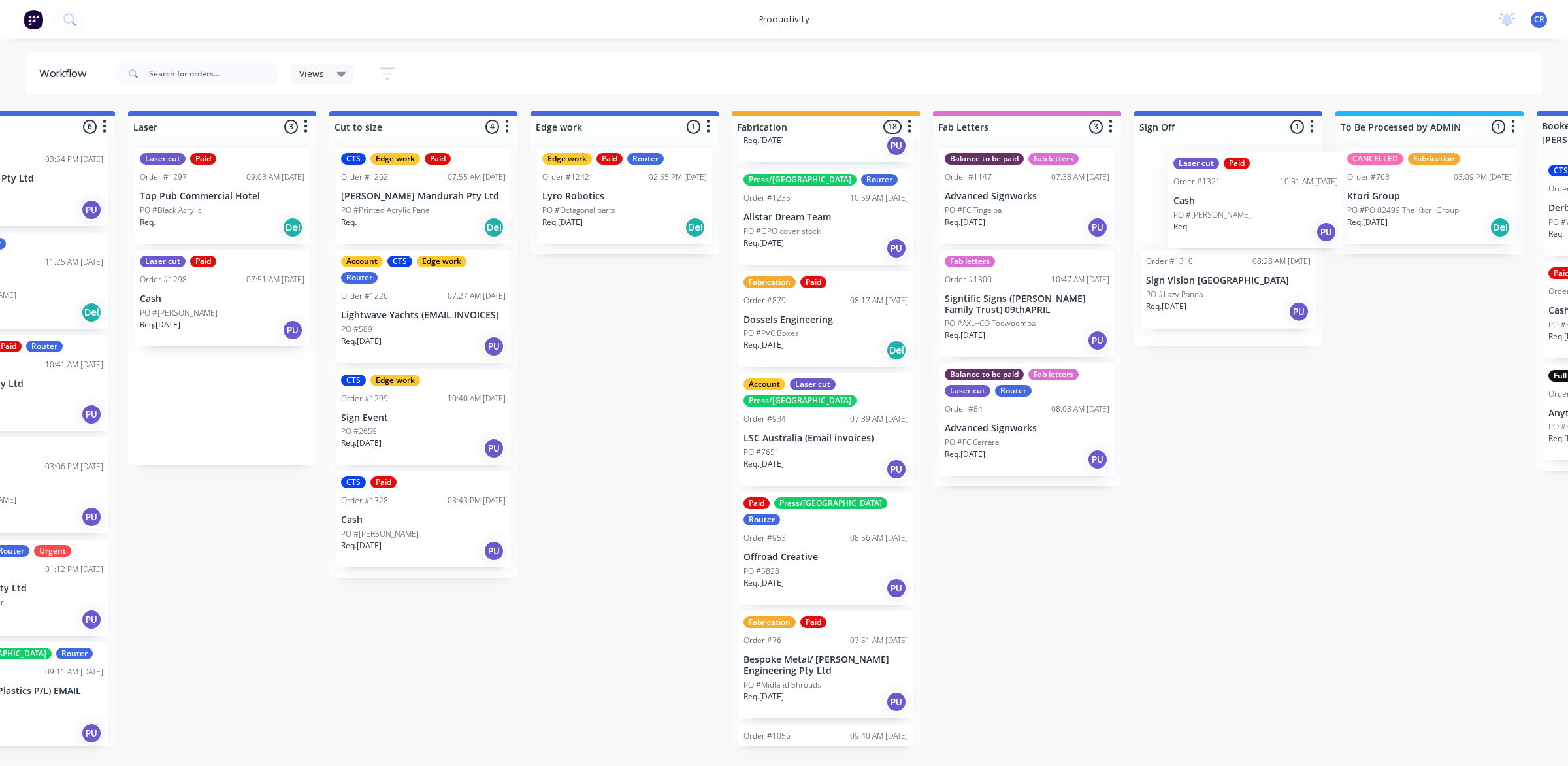
scroll to position [0, 918]
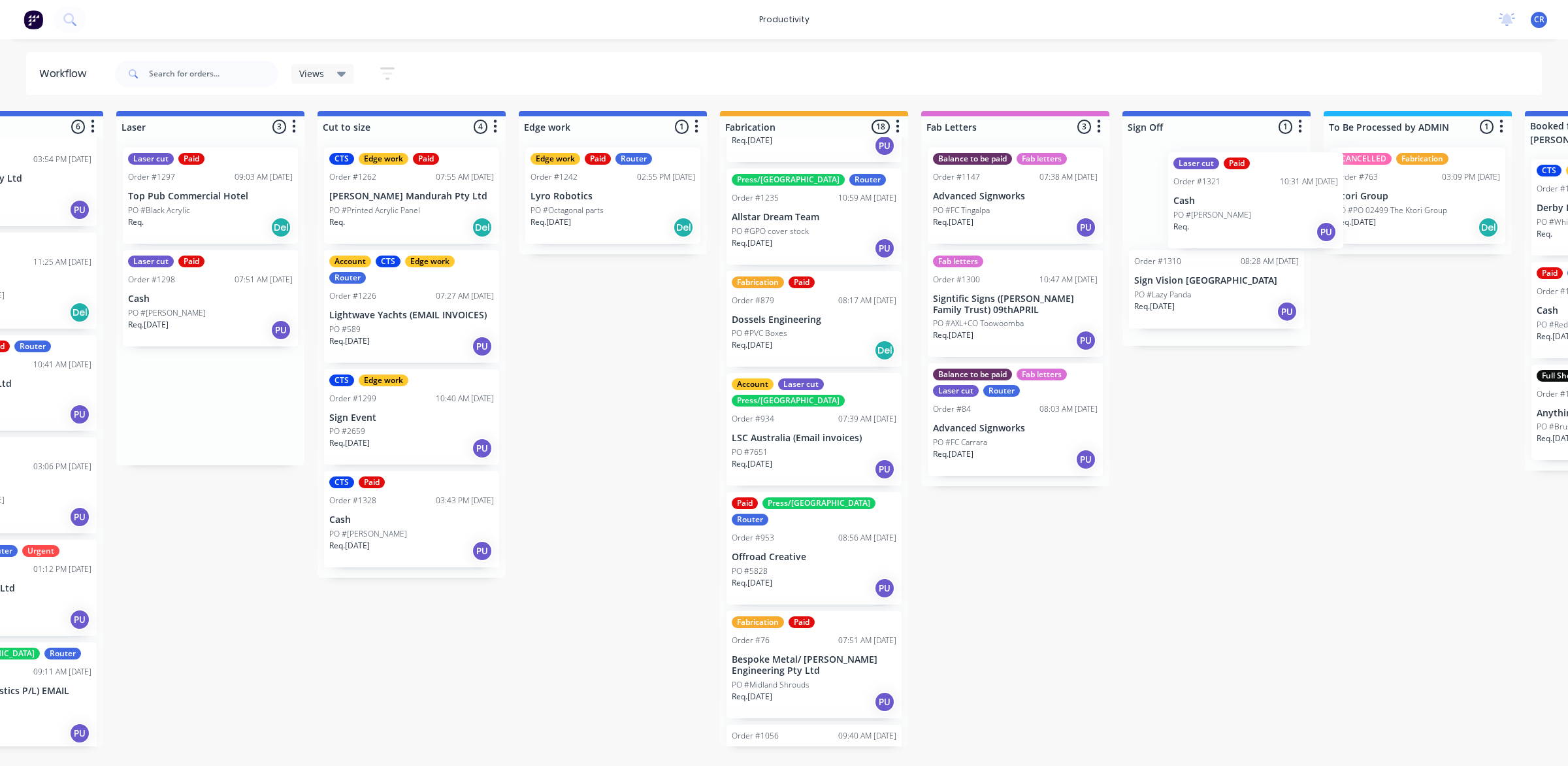
drag, startPoint x: 1010, startPoint y: 221, endPoint x: 1238, endPoint y: 226, distance: 228.1
click at [1238, 226] on div "Submitted 1 Sort By Created date Required date Order number Customer name Most …" at bounding box center [634, 428] width 3126 height 636
click at [1203, 207] on div "PO #[PERSON_NAME]" at bounding box center [1216, 210] width 164 height 12
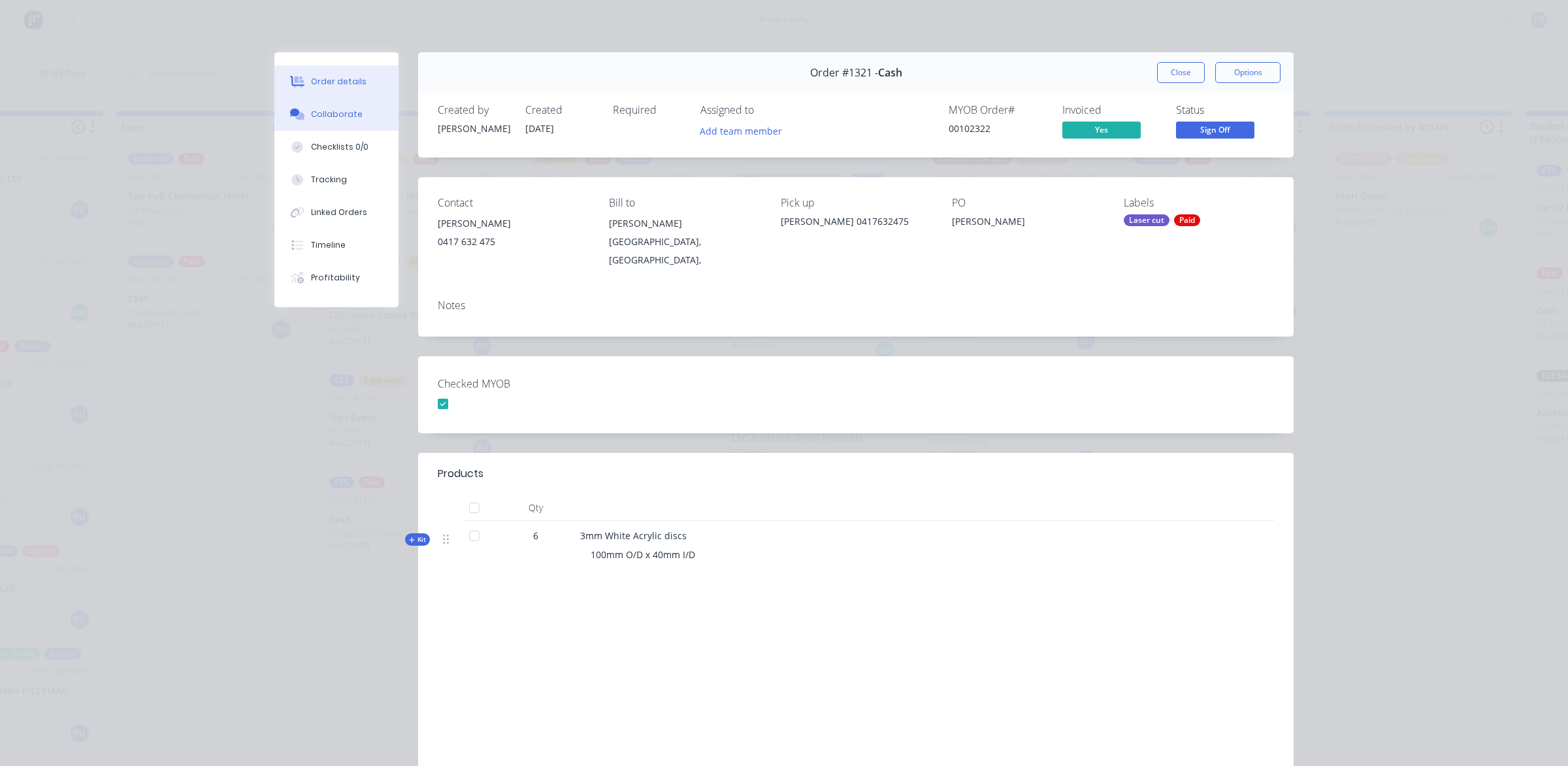
click at [341, 115] on div "Collaborate" at bounding box center [336, 115] width 52 height 12
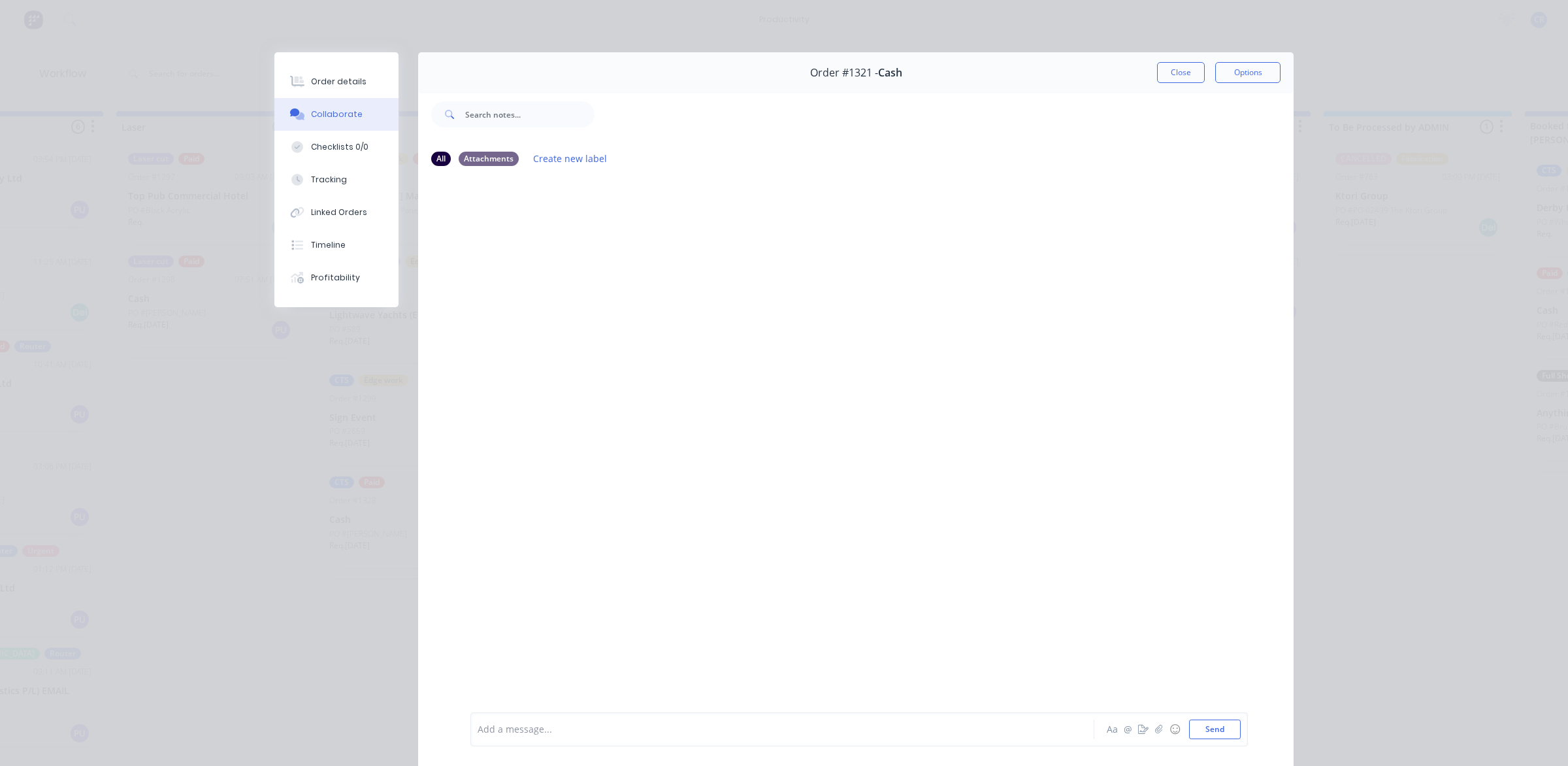
click at [644, 724] on div at bounding box center [764, 729] width 571 height 14
click at [563, 728] on div "@Ben" at bounding box center [764, 729] width 571 height 14
click at [1216, 732] on button "Send" at bounding box center [1214, 728] width 52 height 20
click at [1178, 70] on button "Close" at bounding box center [1180, 72] width 48 height 21
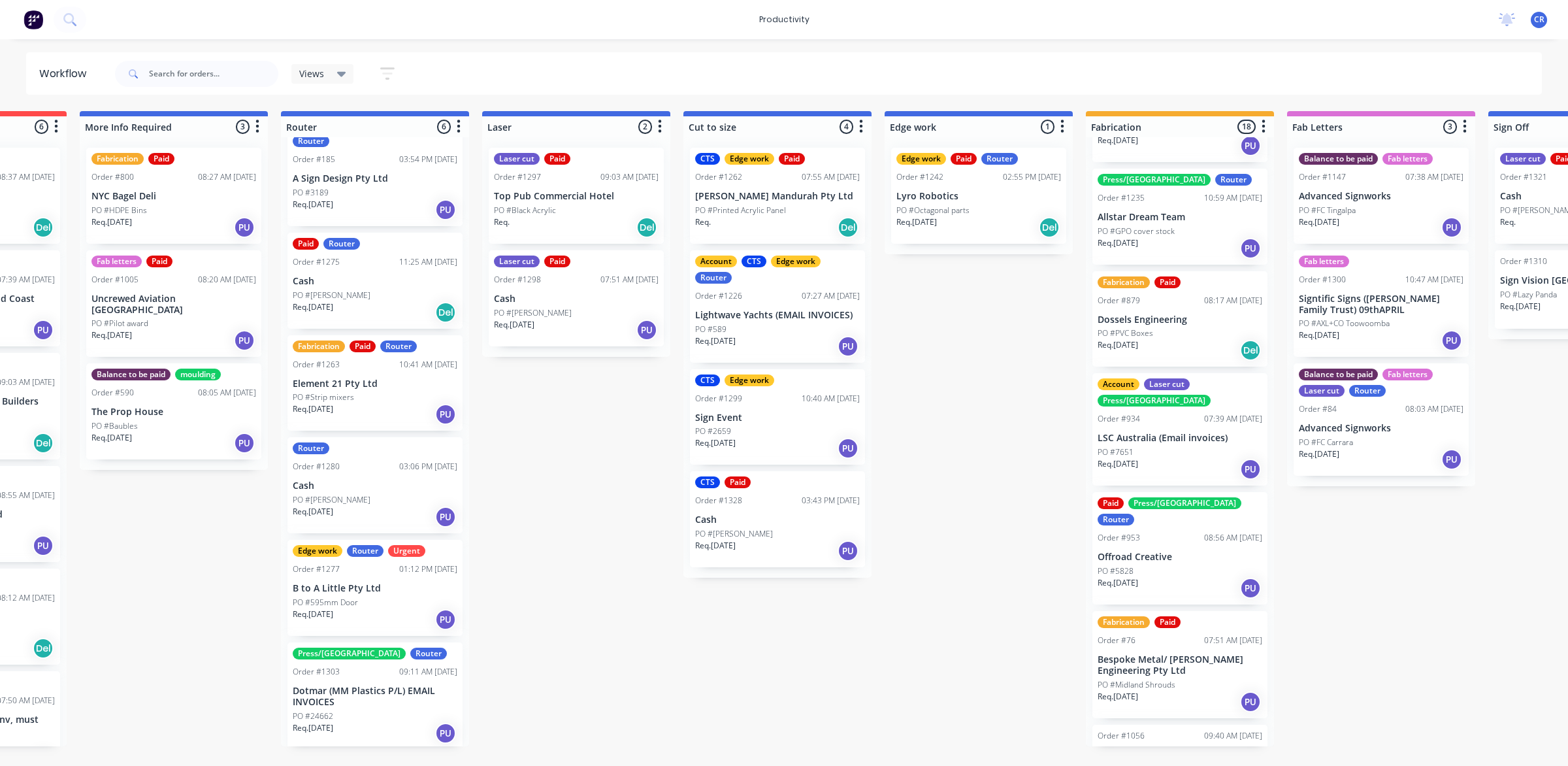
scroll to position [0, 428]
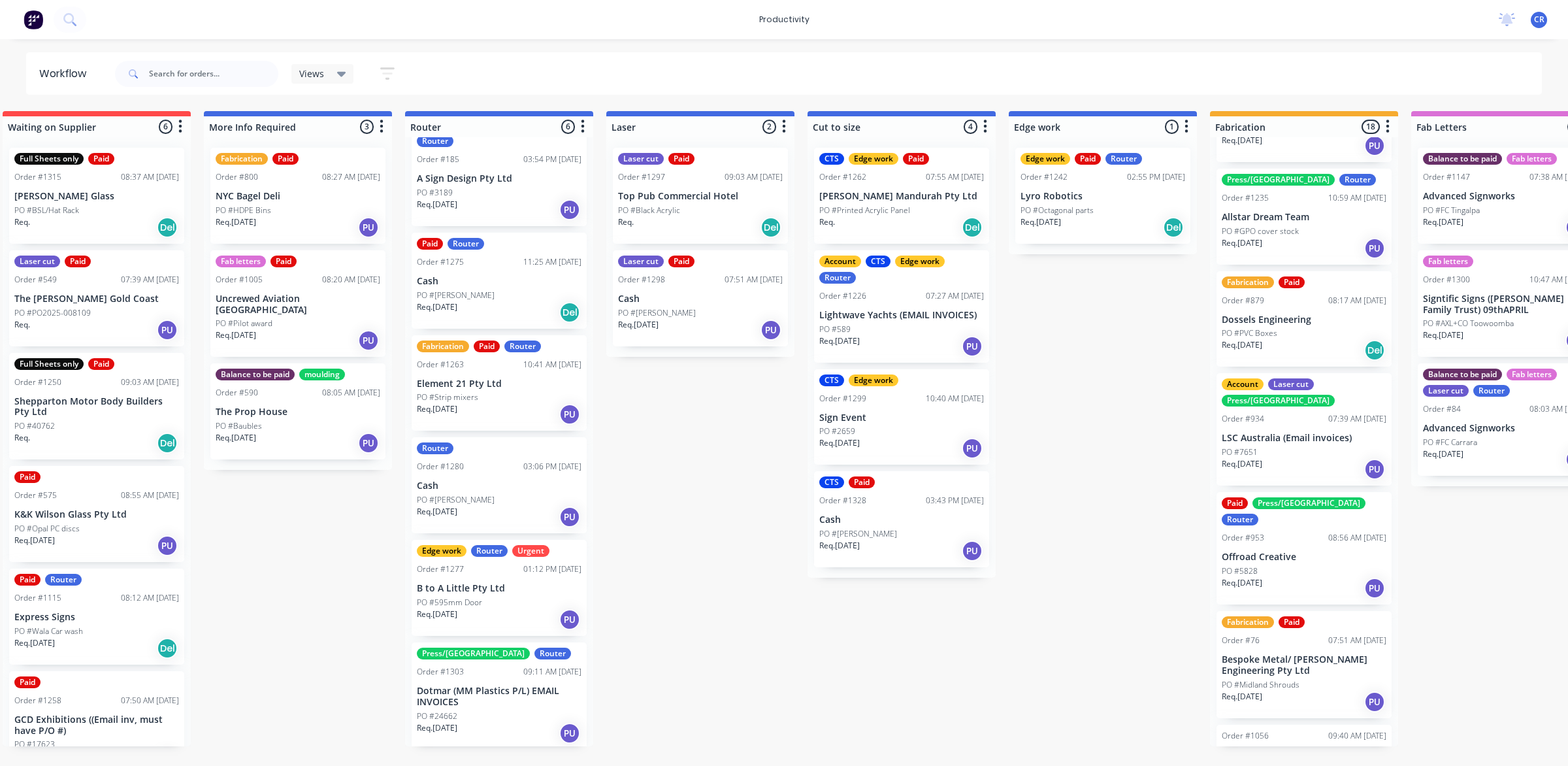
click at [689, 179] on div "Order #1297 09:03 AM 27/08/25" at bounding box center [700, 176] width 164 height 12
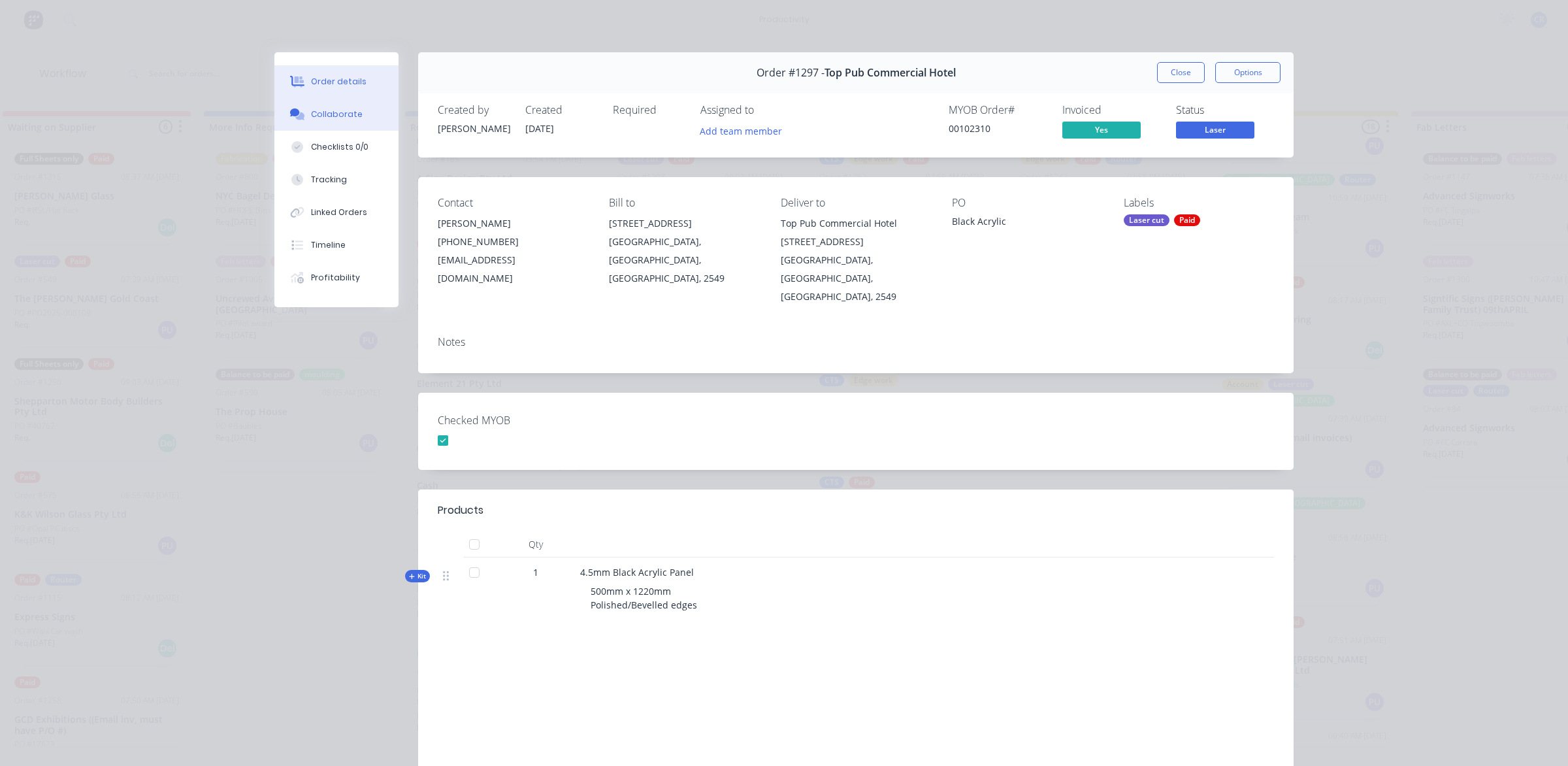
click at [312, 113] on div "Collaborate" at bounding box center [336, 115] width 52 height 12
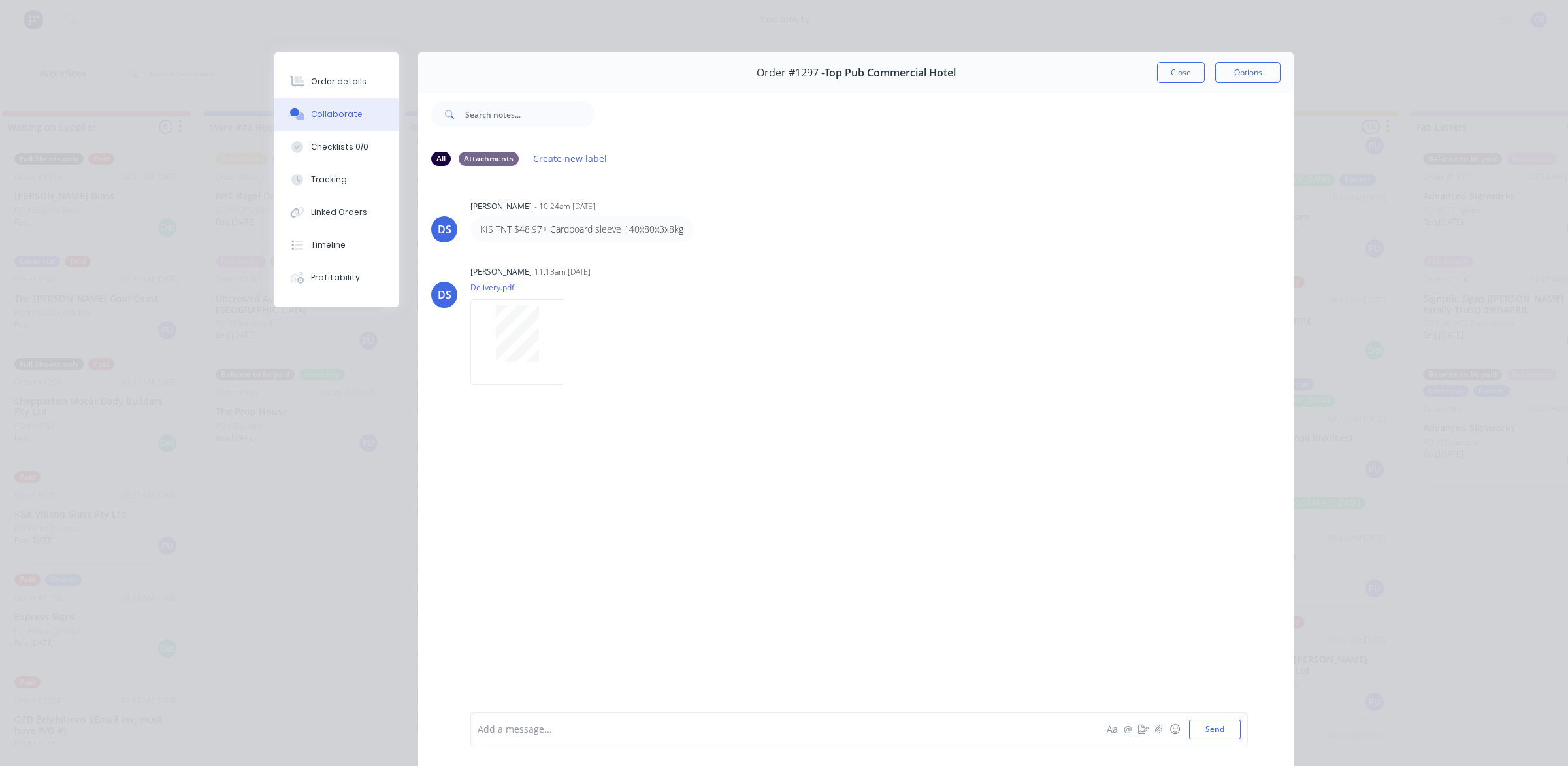
click at [1187, 72] on button "Close" at bounding box center [1180, 72] width 48 height 21
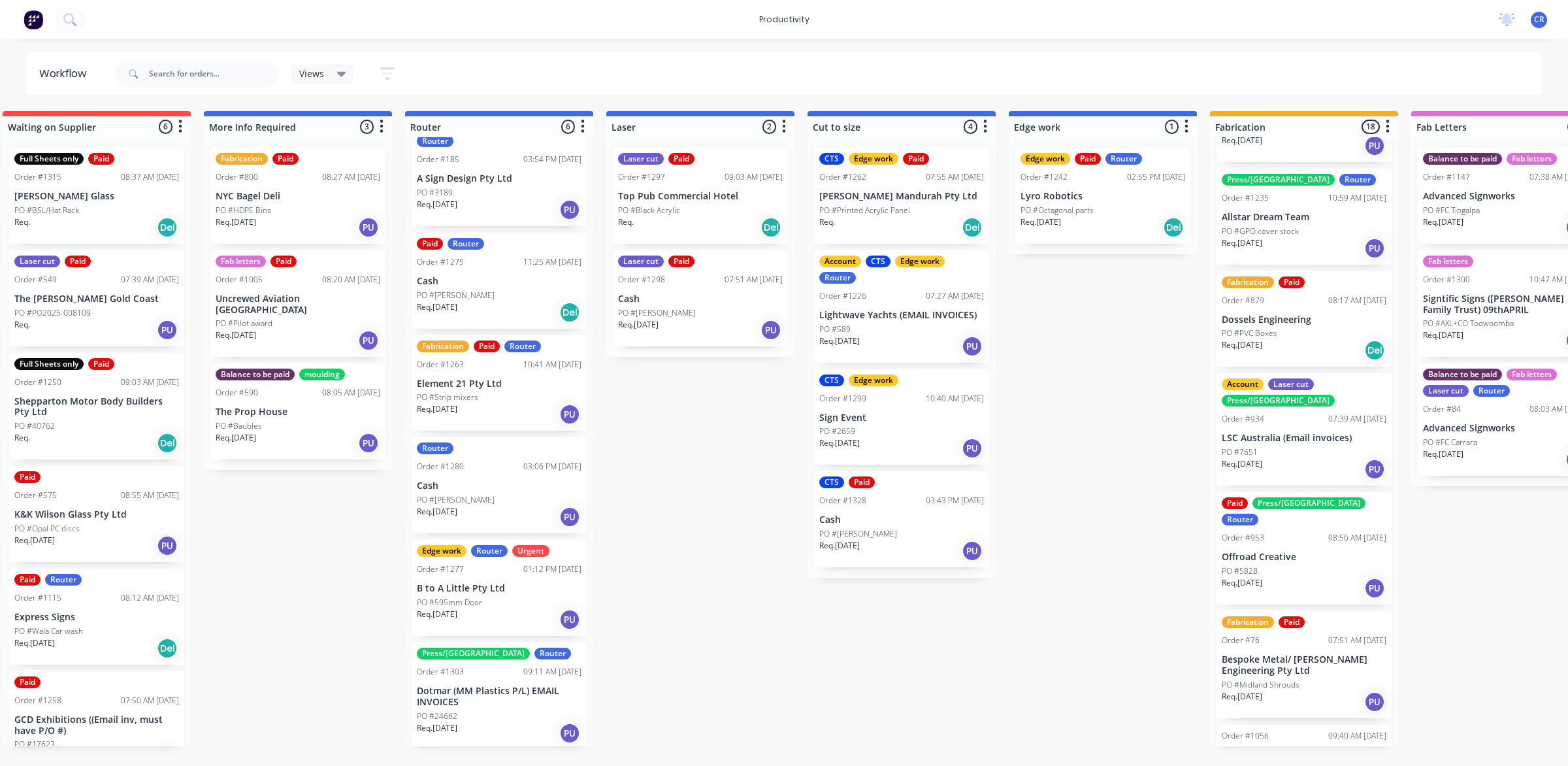
click at [737, 314] on div "PO #[PERSON_NAME]" at bounding box center [700, 313] width 164 height 12
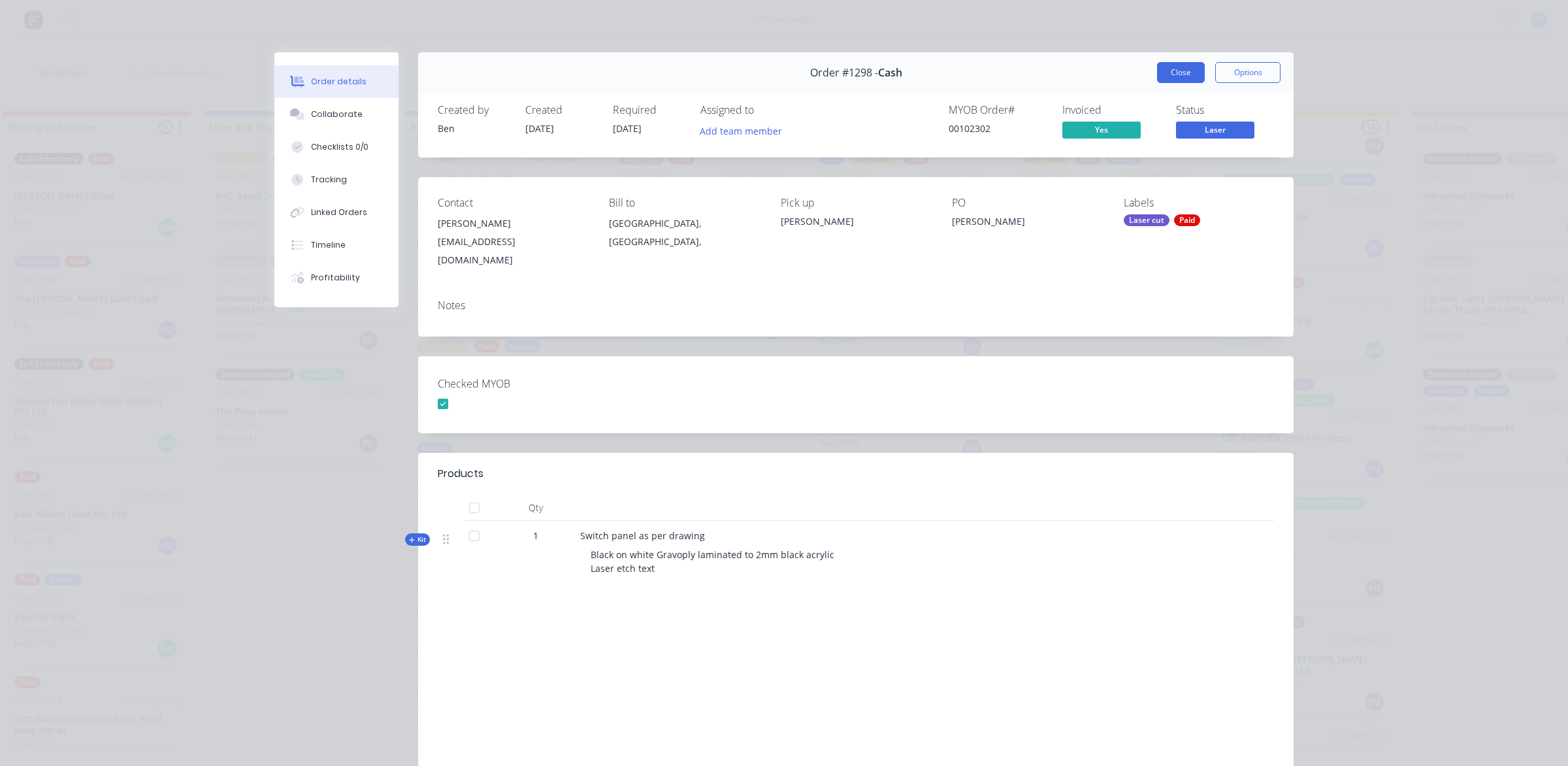
click at [1183, 68] on button "Close" at bounding box center [1180, 72] width 48 height 21
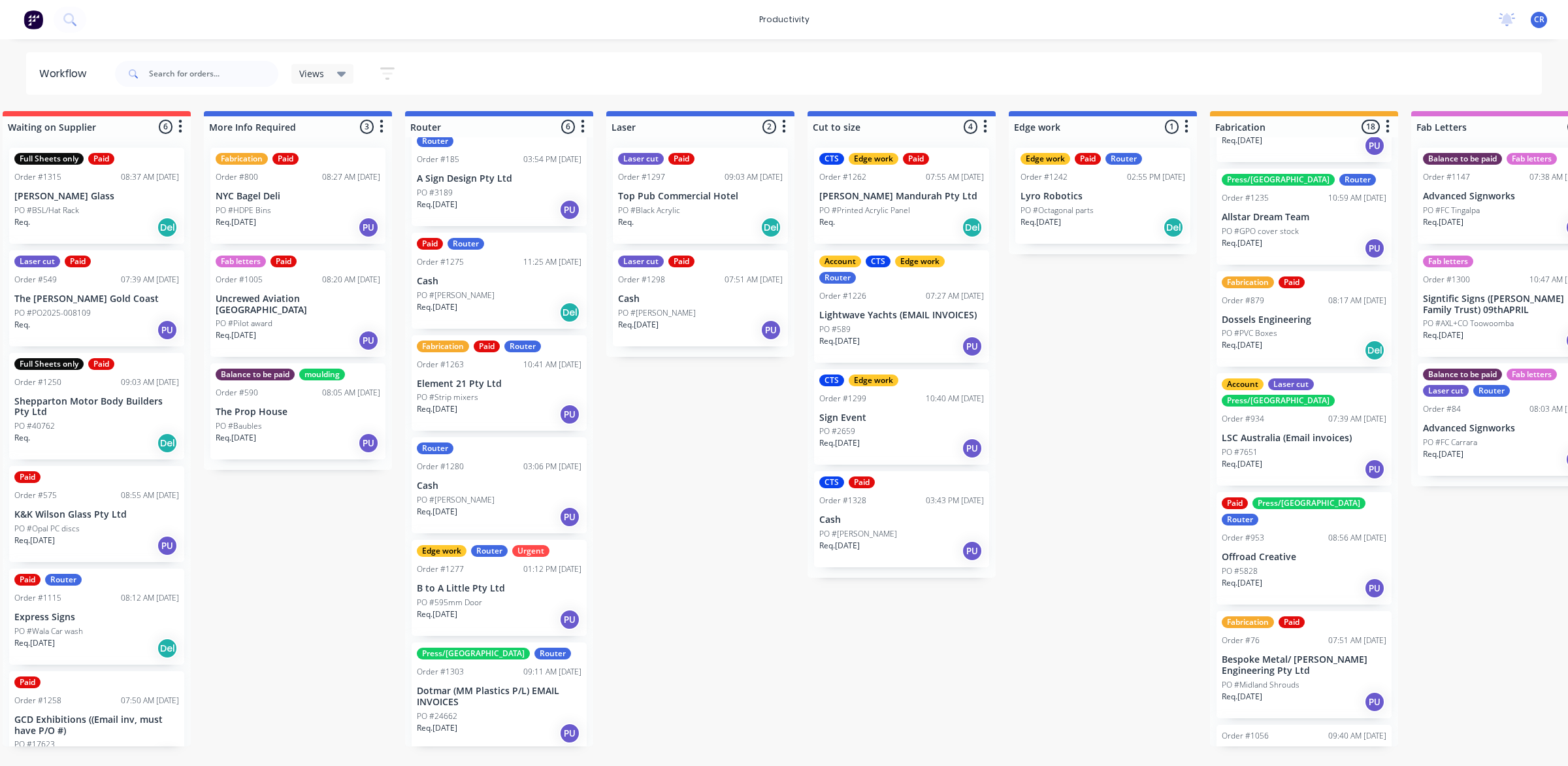
click at [748, 505] on div "Submitted 1 Sort By Created date Required date Order number Customer name Most …" at bounding box center [1125, 428] width 3126 height 636
click at [682, 308] on p "PO #[PERSON_NAME]" at bounding box center [657, 313] width 78 height 12
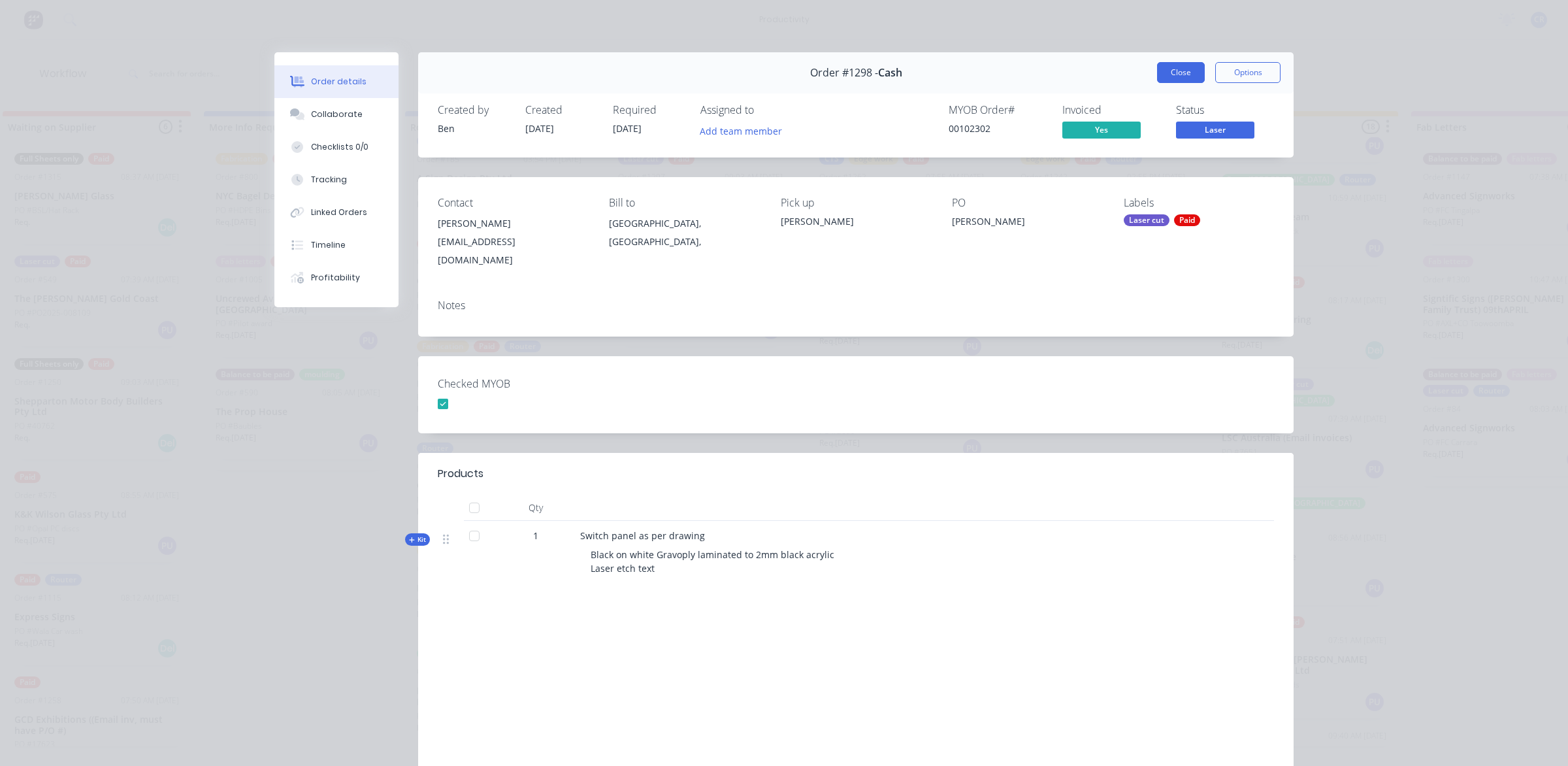
click at [1168, 64] on button "Close" at bounding box center [1180, 72] width 48 height 21
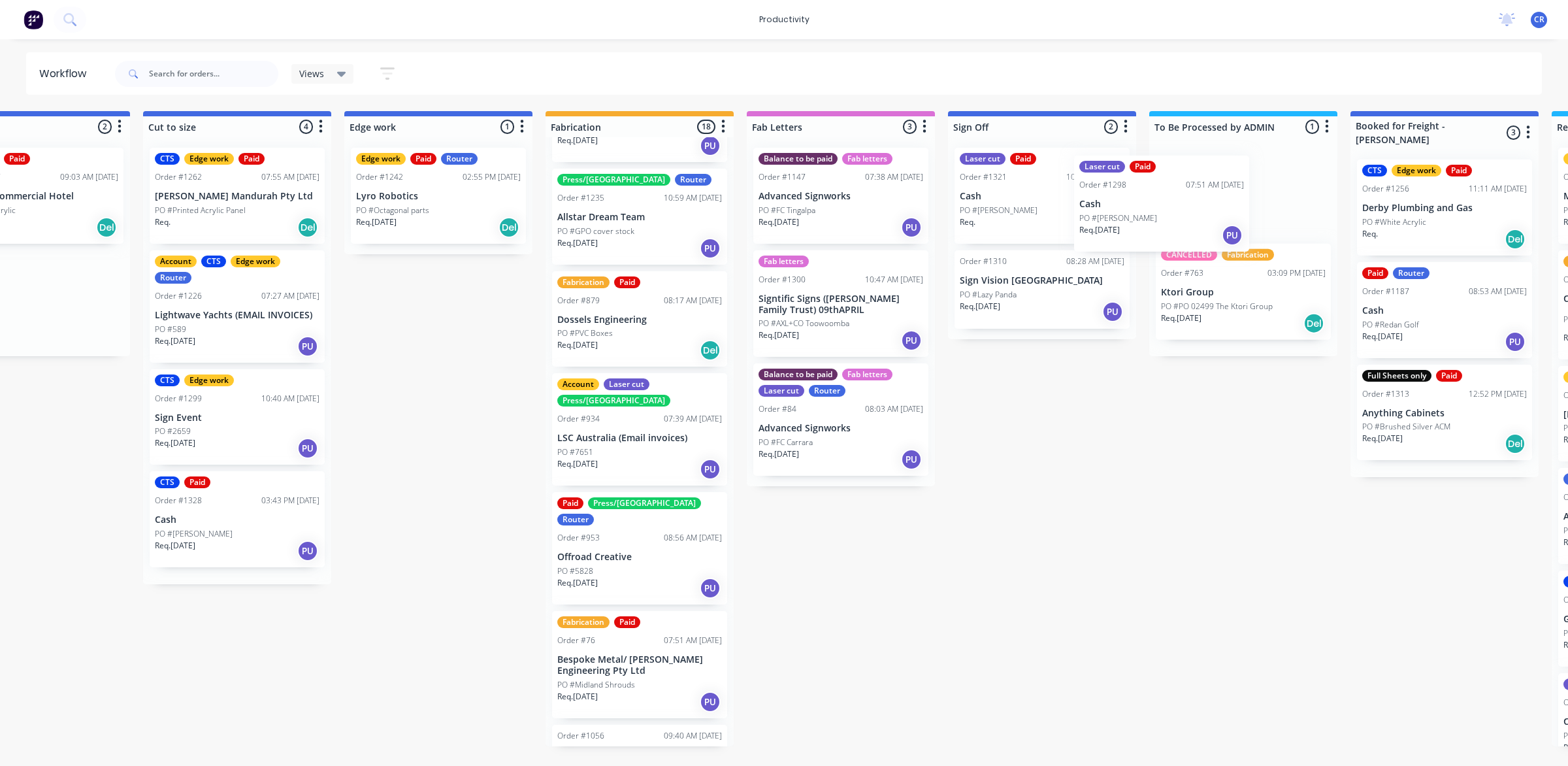
scroll to position [0, 1102]
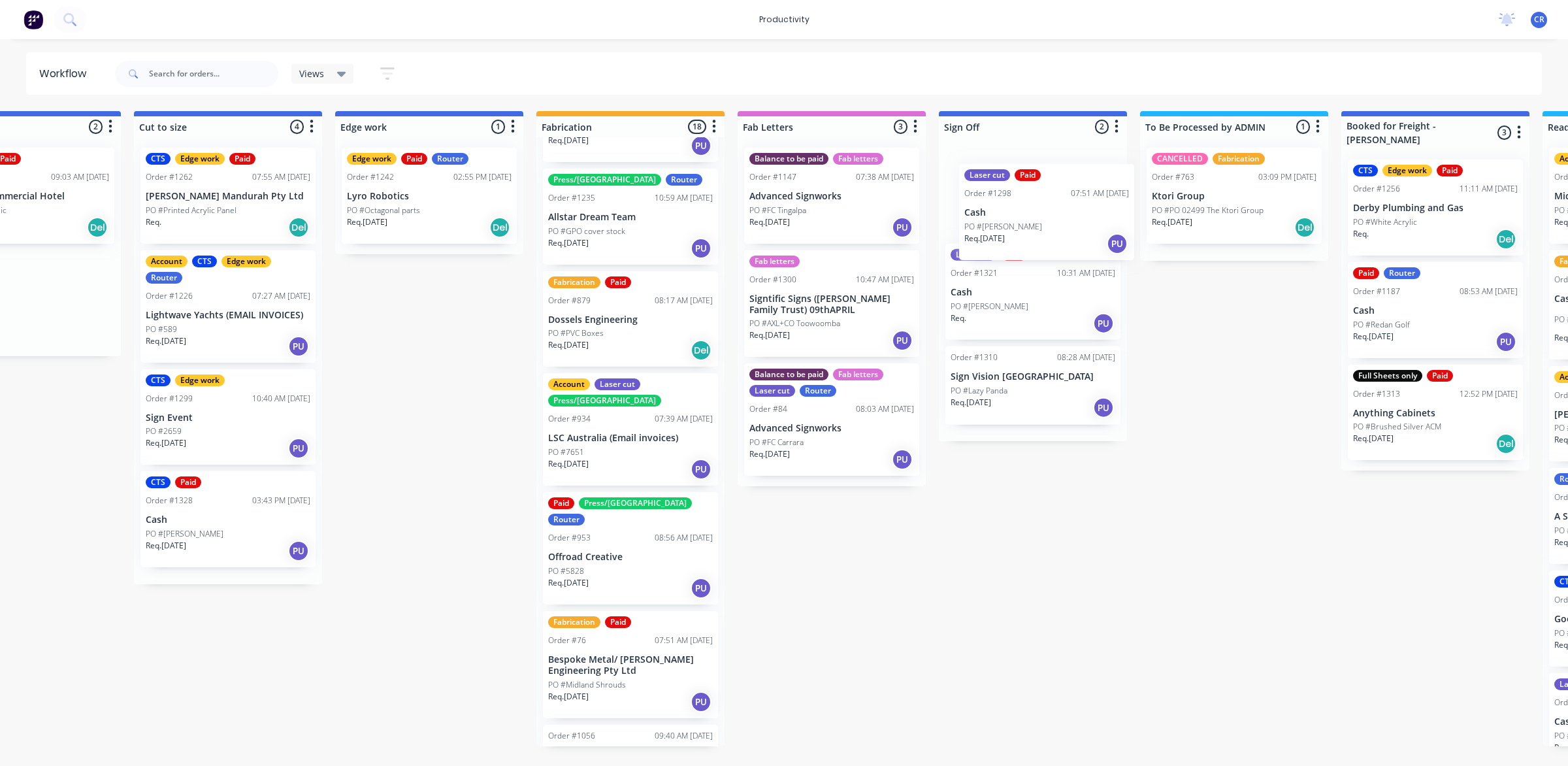
drag, startPoint x: 701, startPoint y: 312, endPoint x: 1050, endPoint y: 225, distance: 359.7
click at [1050, 225] on div "Submitted 1 Sort By Created date Required date Order number Customer name Most …" at bounding box center [451, 428] width 3126 height 636
click at [1031, 196] on p "Cash" at bounding box center [1032, 196] width 164 height 11
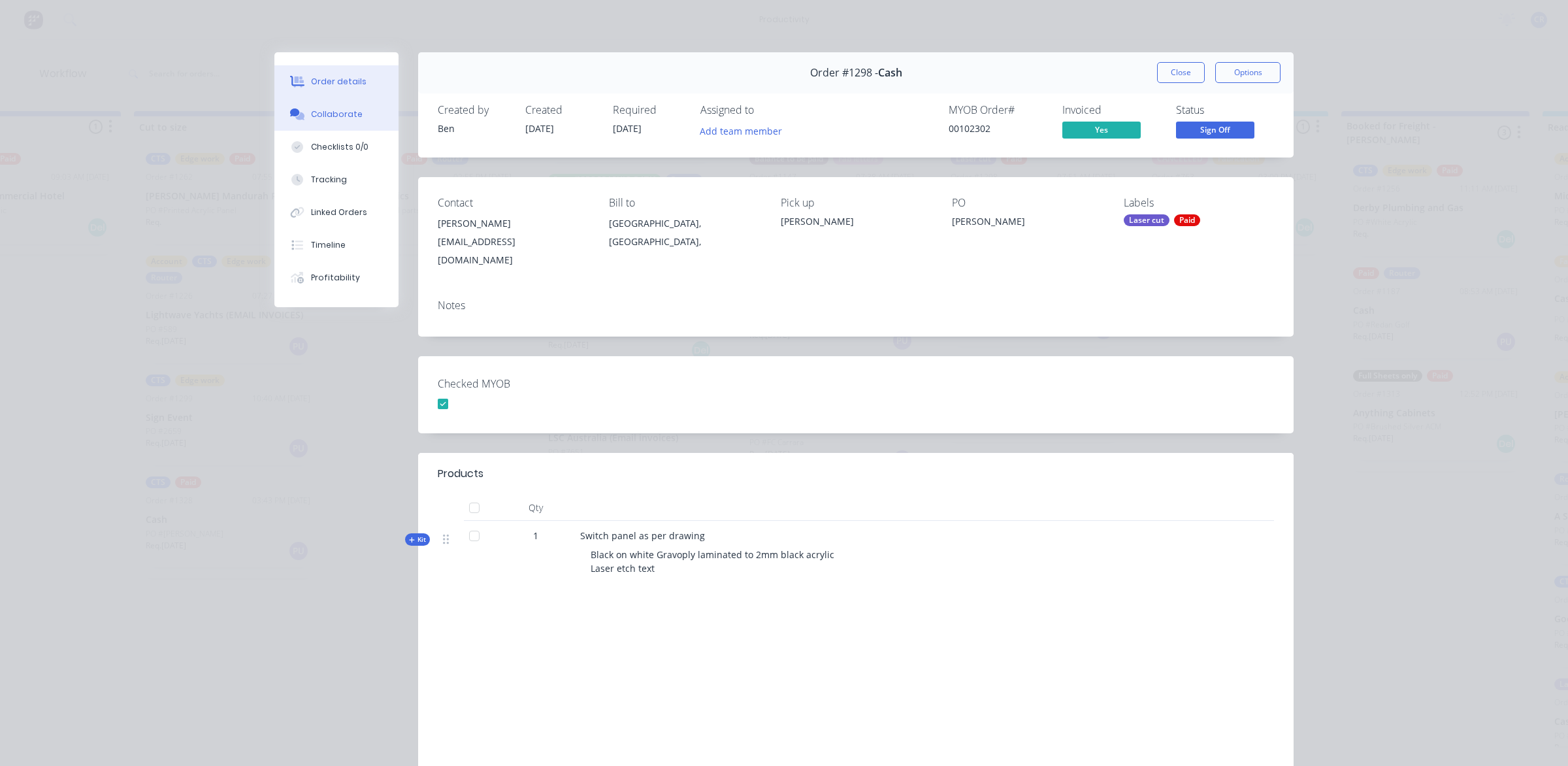
click at [328, 113] on div "Collaborate" at bounding box center [336, 115] width 52 height 12
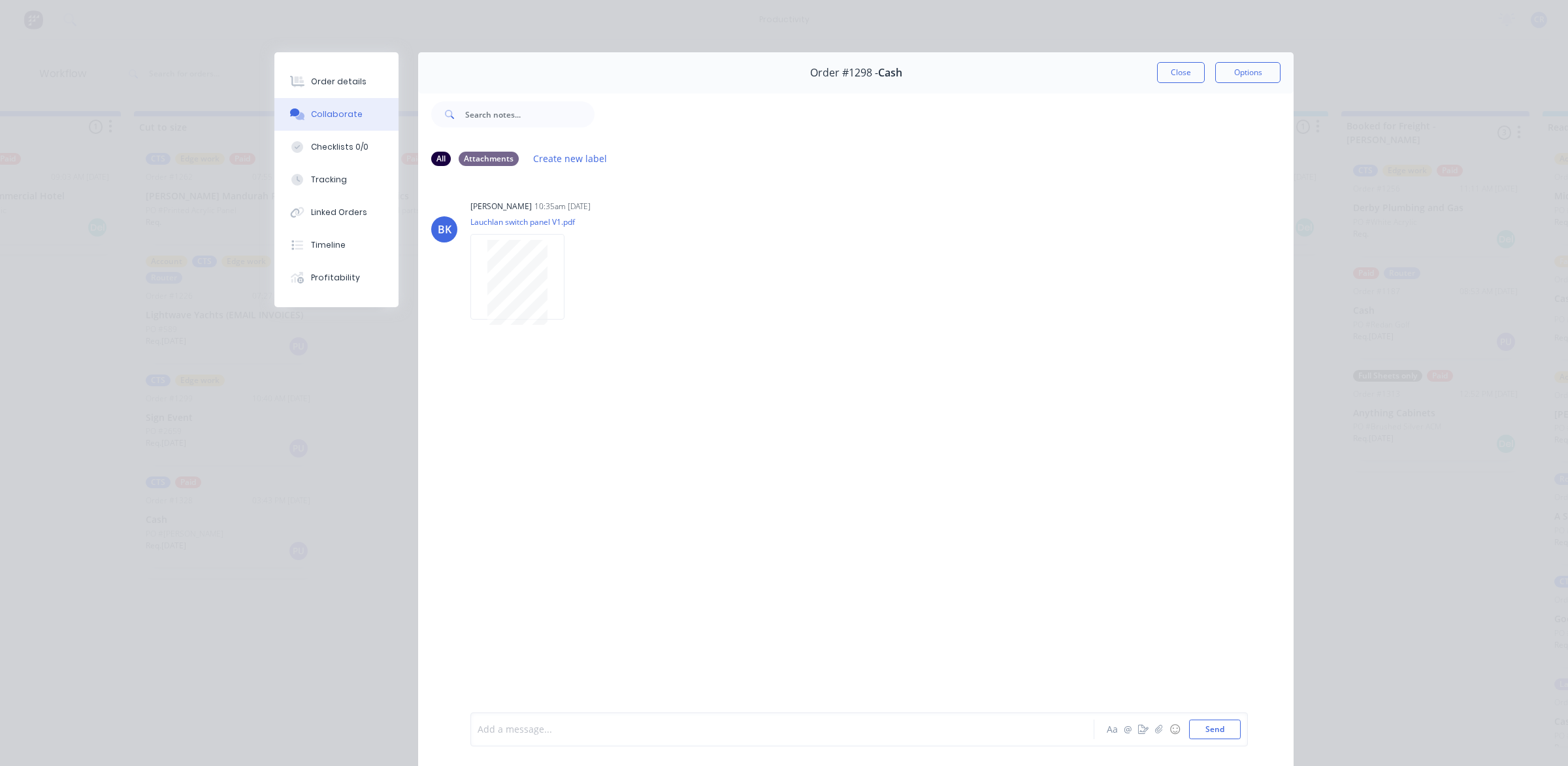
click at [590, 732] on div at bounding box center [764, 729] width 571 height 14
click at [529, 730] on div at bounding box center [764, 729] width 571 height 14
click at [536, 736] on div "@Ben" at bounding box center [764, 729] width 571 height 14
click at [1210, 729] on button "Send" at bounding box center [1214, 728] width 52 height 20
click at [1166, 69] on button "Close" at bounding box center [1180, 72] width 48 height 21
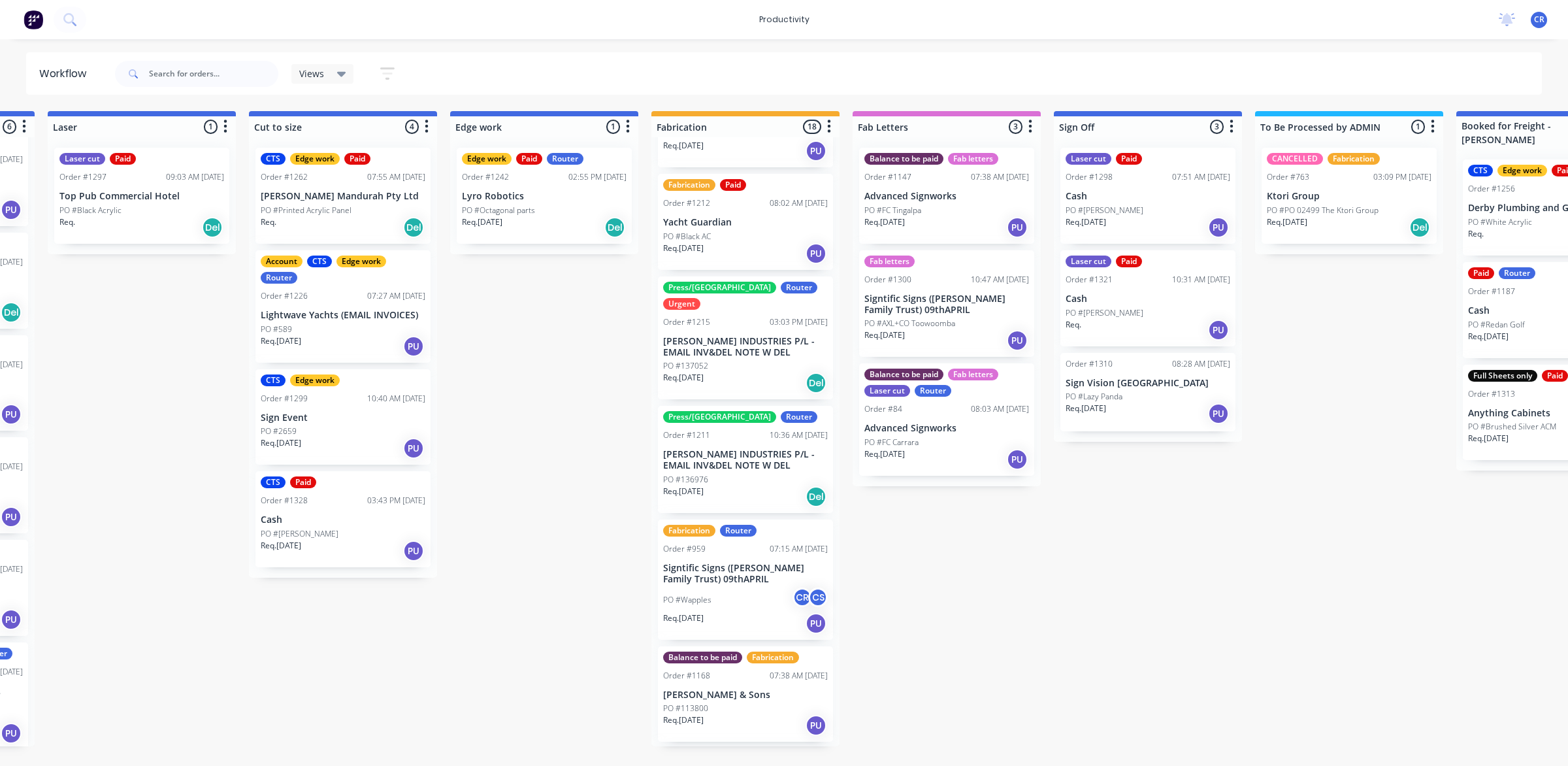
scroll to position [1225, 0]
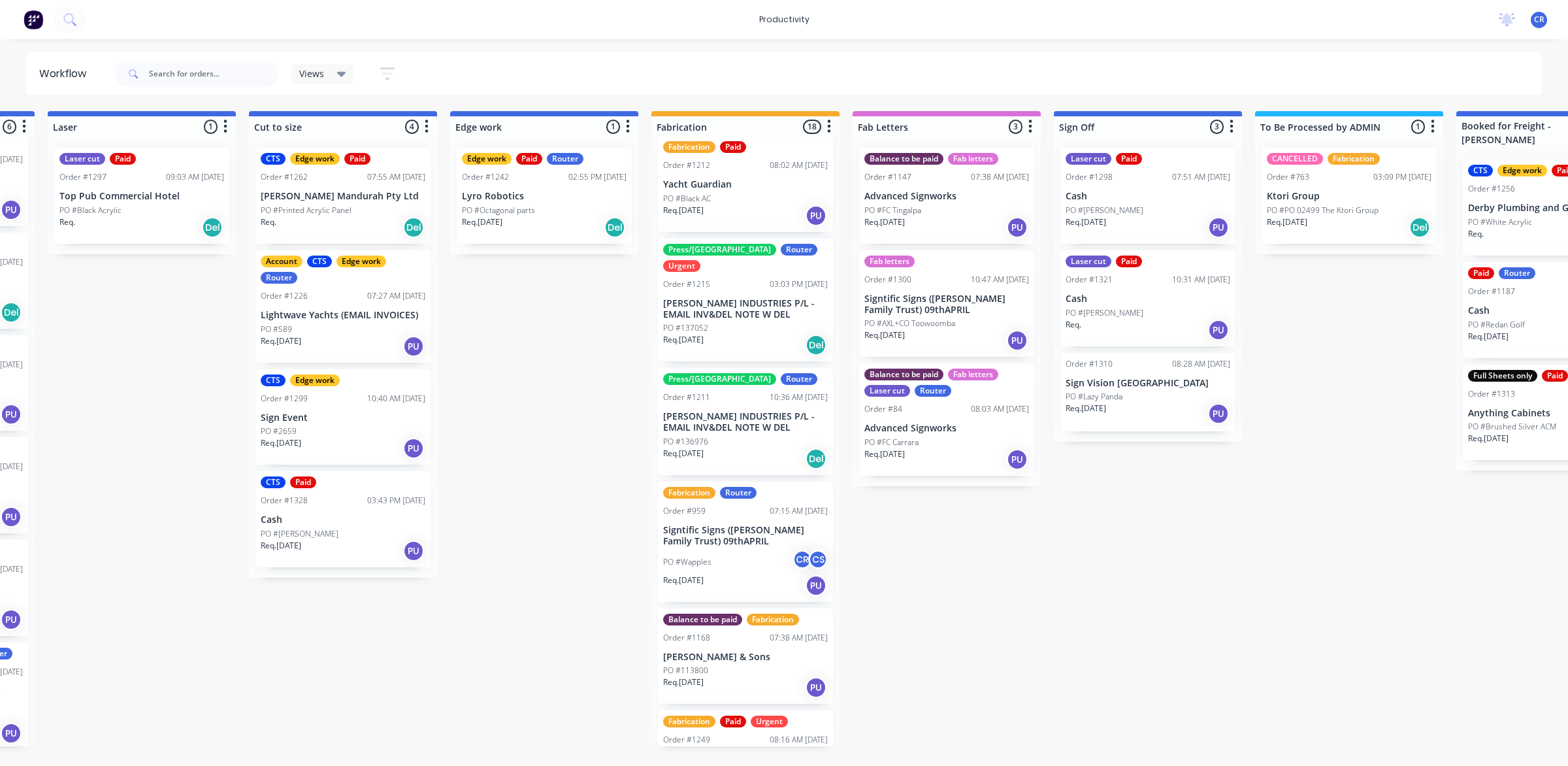
click at [730, 549] on div "PO #Wapples CR CS" at bounding box center [745, 561] width 164 height 24
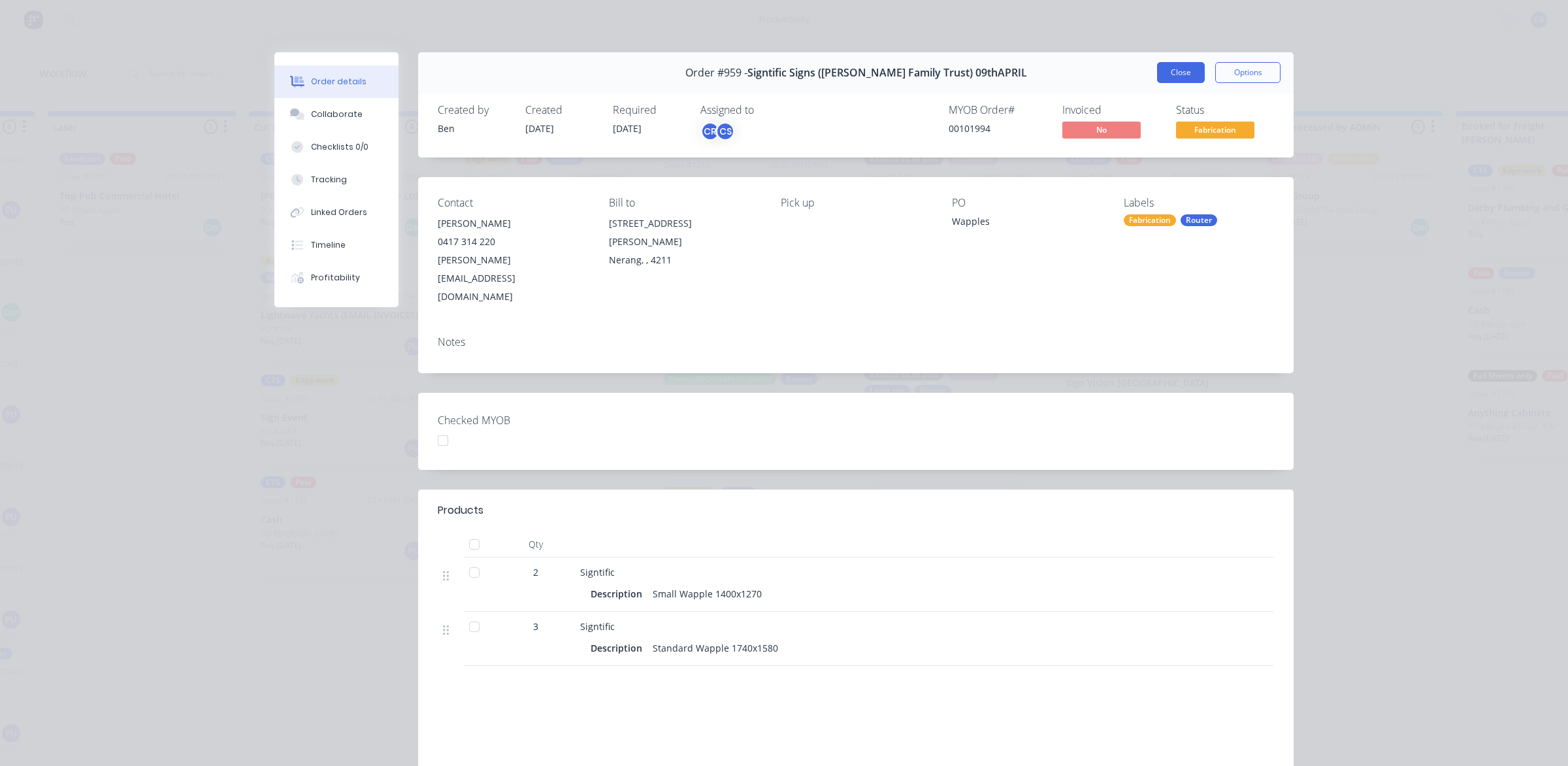
click at [1180, 72] on button "Close" at bounding box center [1180, 72] width 48 height 21
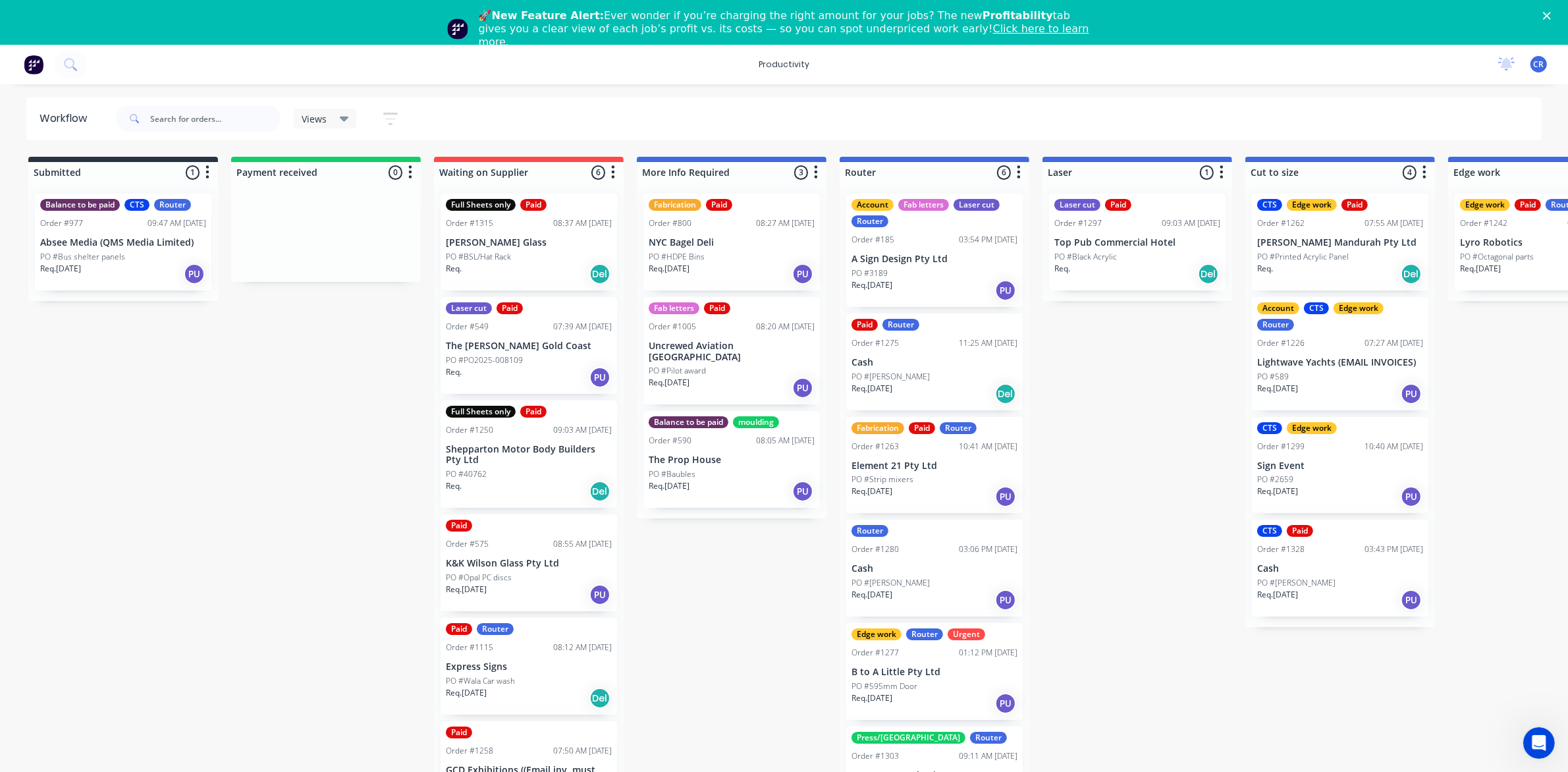
scroll to position [34, 0]
click at [1550, 12] on icon "Close" at bounding box center [1546, 16] width 8 height 8
